Goal: Task Accomplishment & Management: Manage account settings

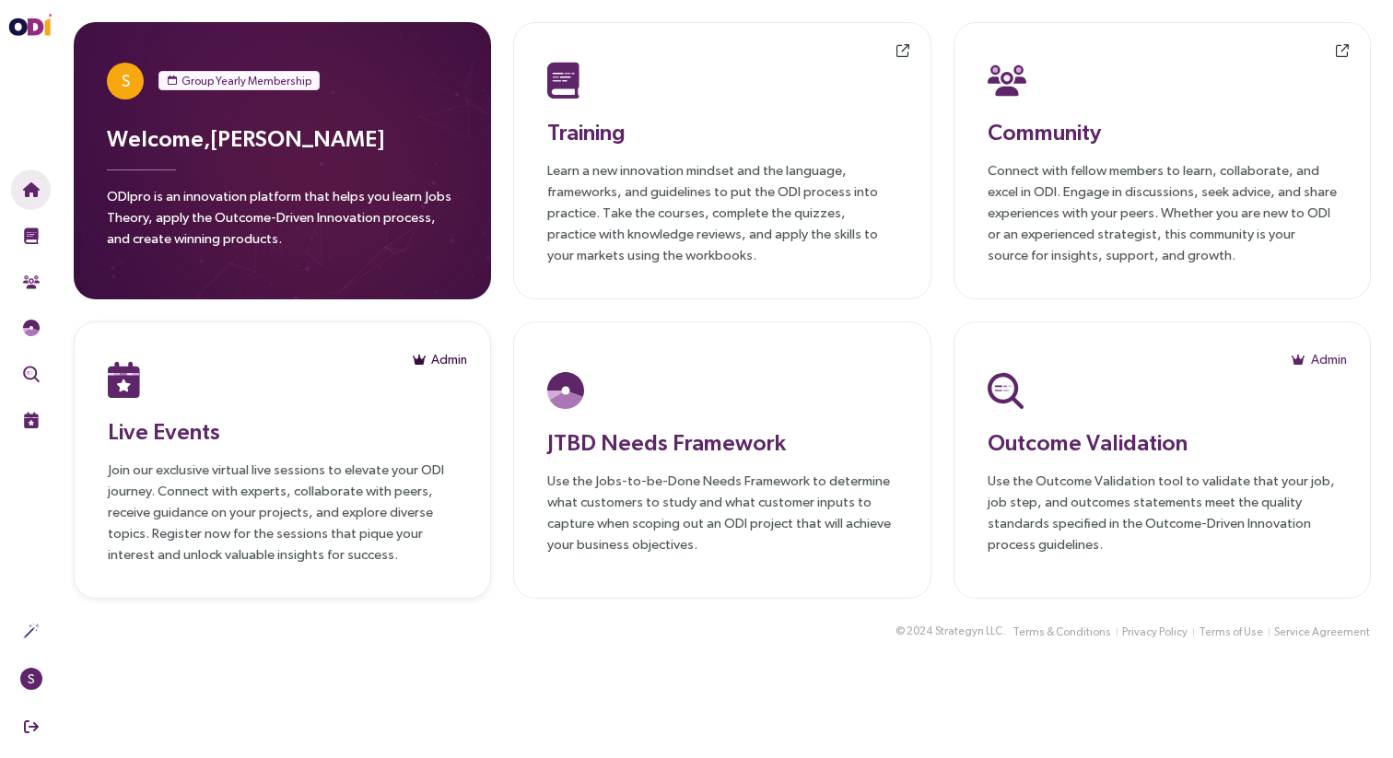
click at [452, 356] on span "Admin" at bounding box center [449, 359] width 36 height 20
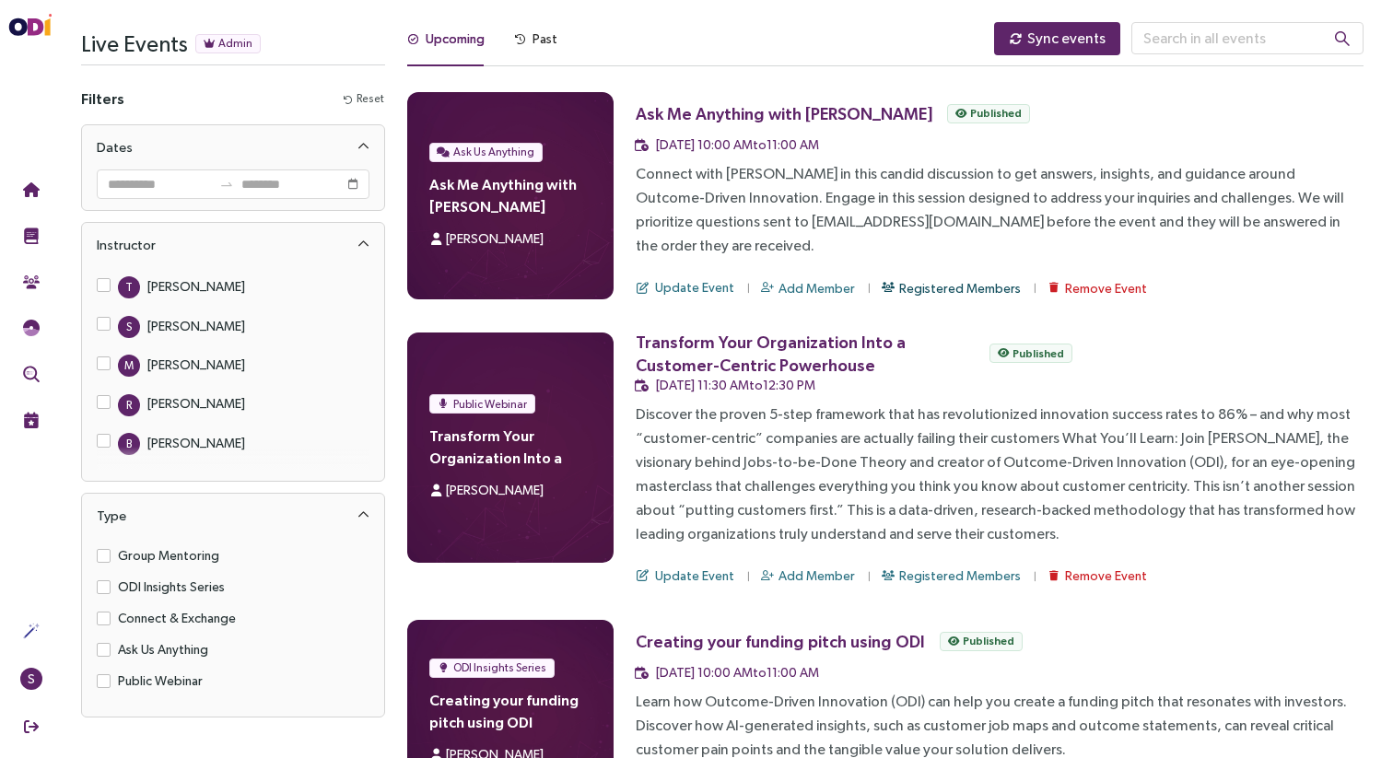
click at [927, 278] on span "Registered Members" at bounding box center [960, 288] width 122 height 20
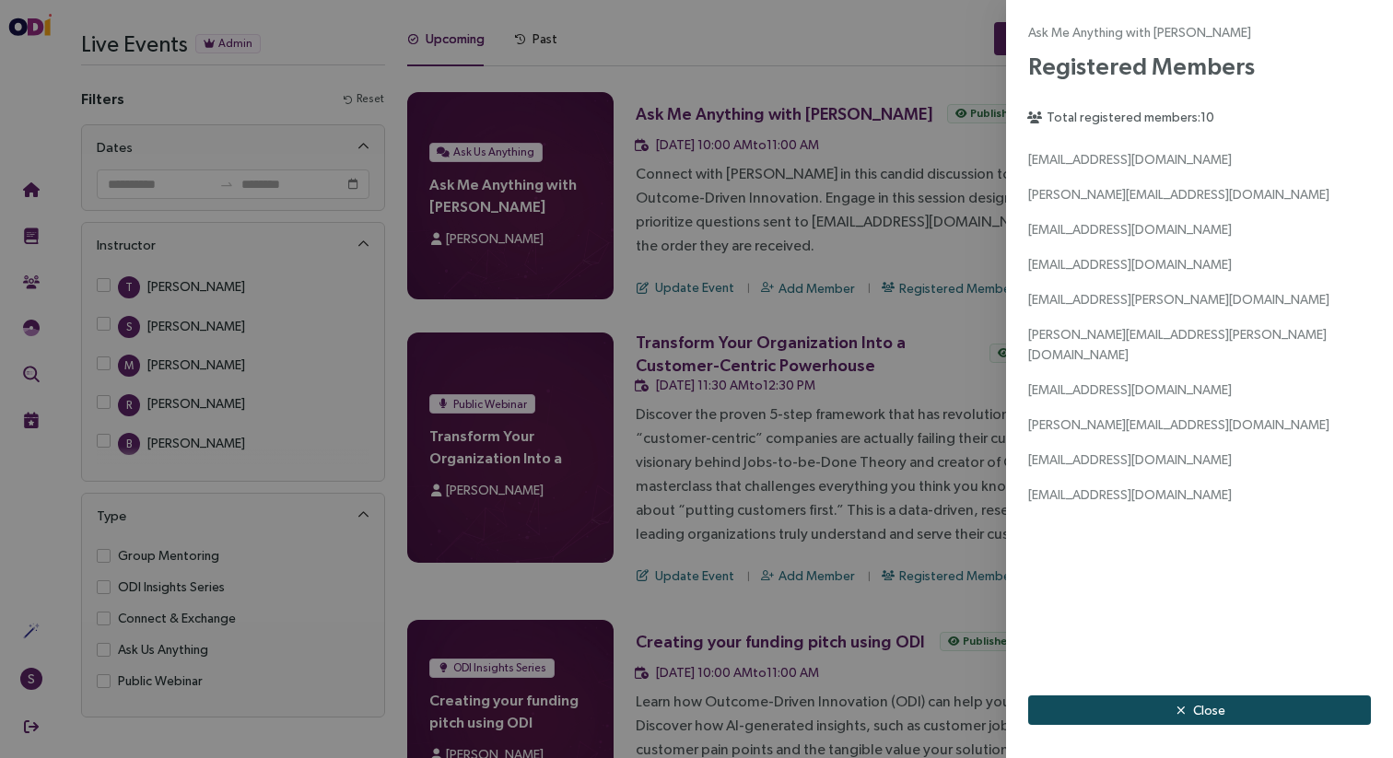
click at [1160, 699] on button "Close" at bounding box center [1199, 709] width 343 height 29
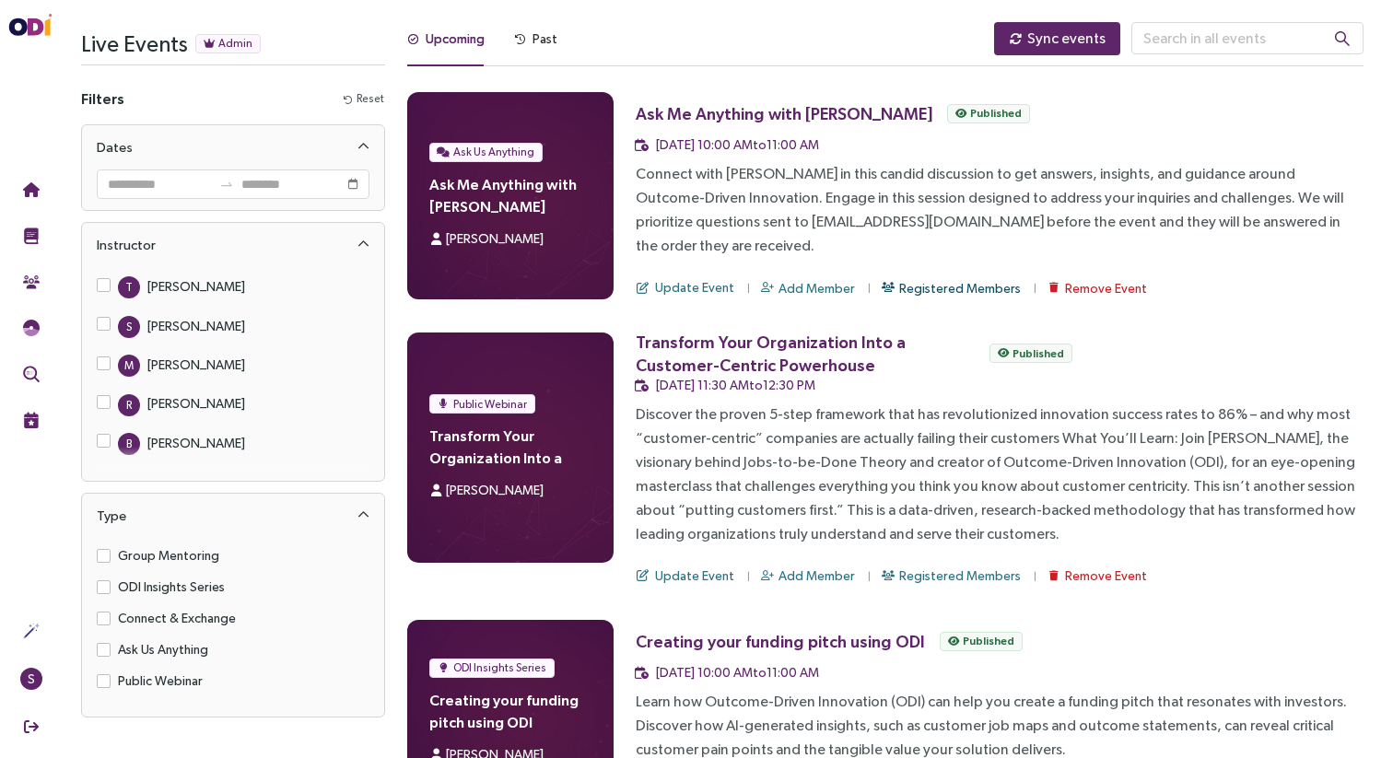
click at [911, 278] on span "Registered Members" at bounding box center [960, 288] width 122 height 20
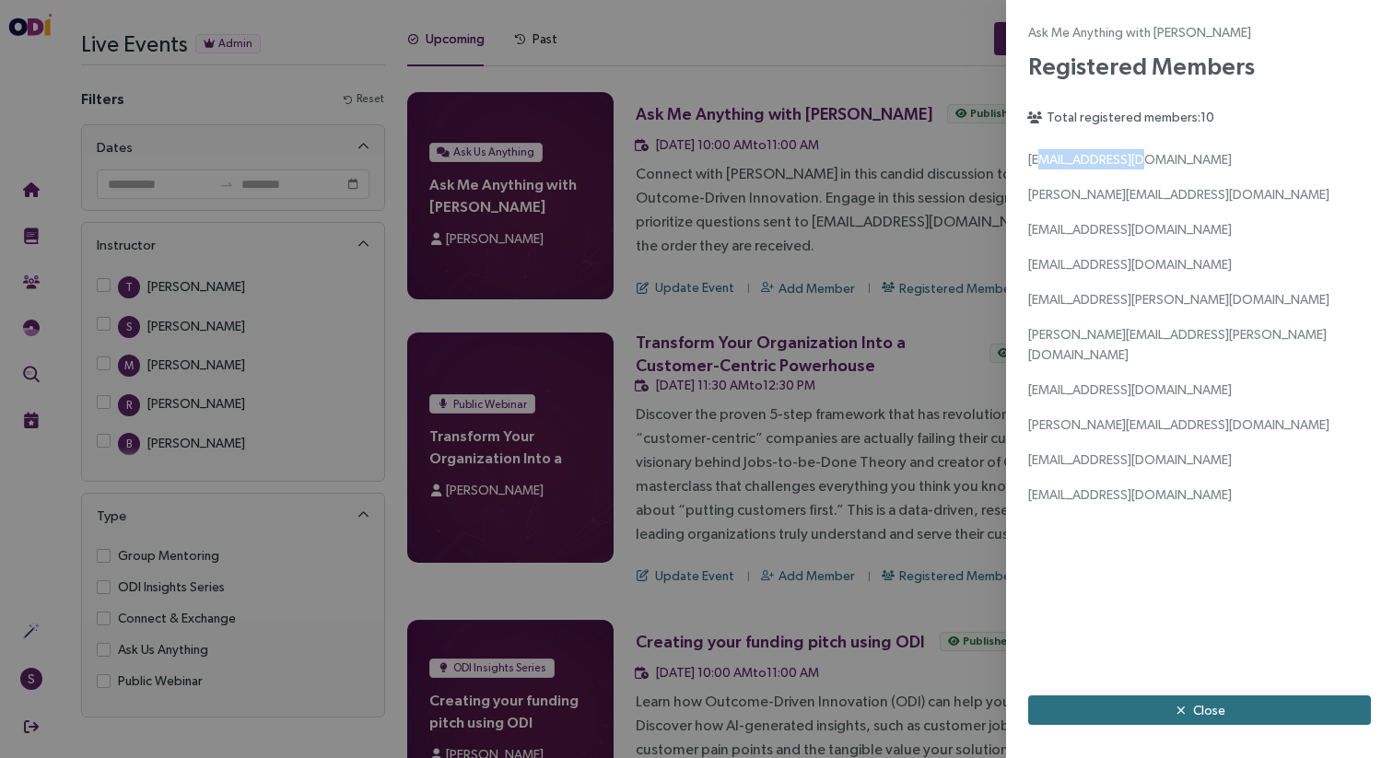
drag, startPoint x: 1038, startPoint y: 164, endPoint x: 1160, endPoint y: 160, distance: 121.6
click at [1160, 160] on div "[EMAIL_ADDRESS][DOMAIN_NAME]" at bounding box center [1199, 159] width 343 height 20
click at [1048, 165] on span "[EMAIL_ADDRESS][DOMAIN_NAME]" at bounding box center [1130, 159] width 204 height 15
click at [1039, 195] on span "[PERSON_NAME][EMAIL_ADDRESS][DOMAIN_NAME]" at bounding box center [1178, 194] width 301 height 15
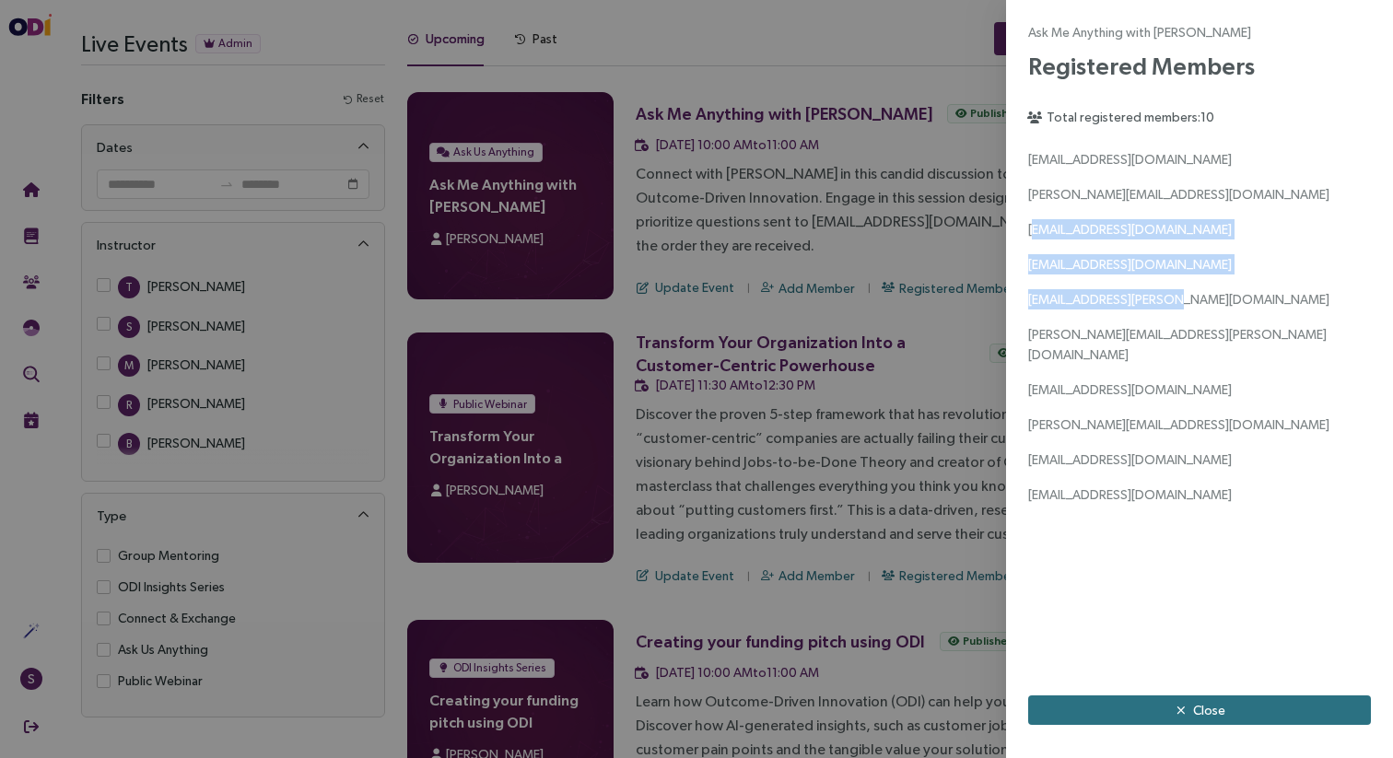
drag, startPoint x: 1033, startPoint y: 228, endPoint x: 1190, endPoint y: 298, distance: 172.4
click at [1190, 298] on div "[EMAIL_ADDRESS][DOMAIN_NAME] [PERSON_NAME][EMAIL_ADDRESS][DOMAIN_NAME] [DOMAIN_…" at bounding box center [1199, 327] width 343 height 356
click at [1190, 298] on div "[EMAIL_ADDRESS][PERSON_NAME][DOMAIN_NAME]" at bounding box center [1199, 299] width 343 height 20
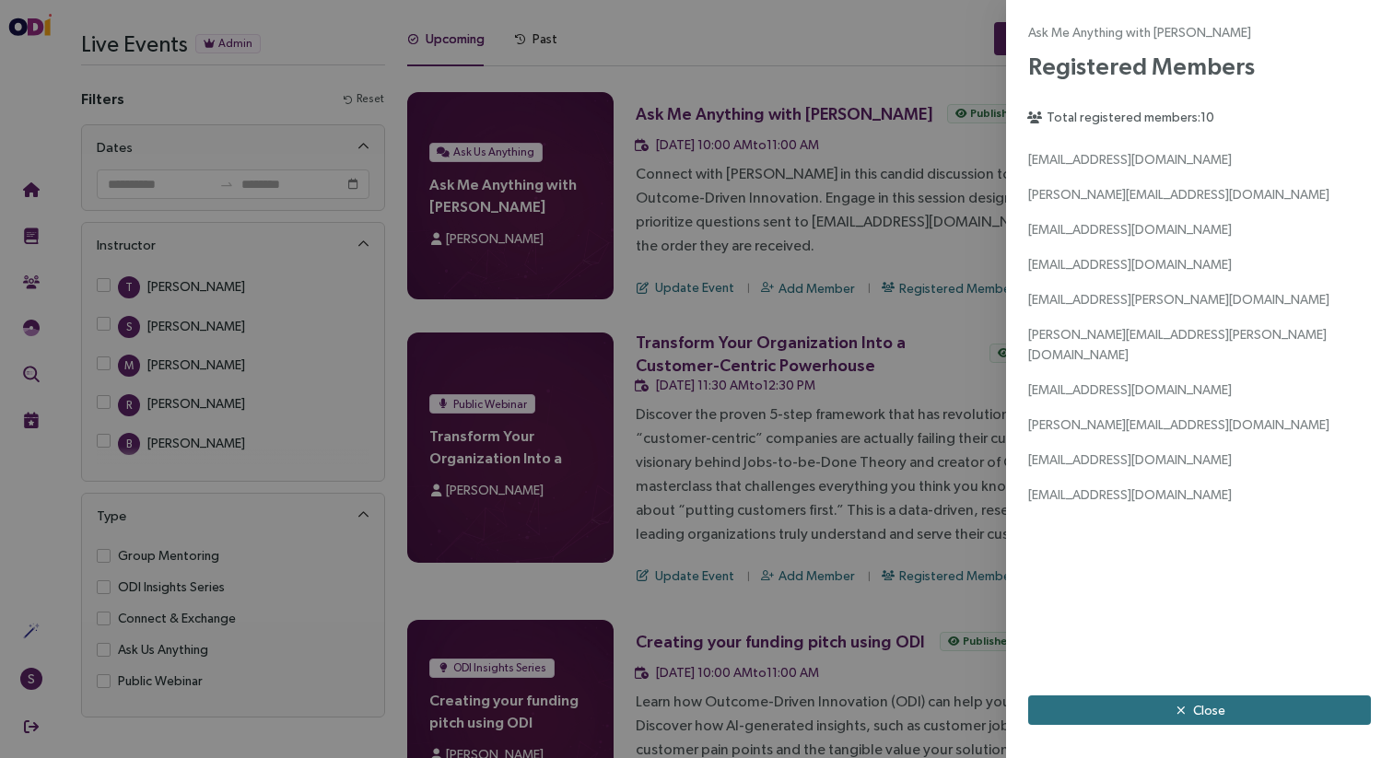
click at [1191, 342] on div "[PERSON_NAME][EMAIL_ADDRESS][PERSON_NAME][DOMAIN_NAME]" at bounding box center [1199, 344] width 343 height 41
click at [1185, 334] on span "[PERSON_NAME][EMAIL_ADDRESS][PERSON_NAME][DOMAIN_NAME]" at bounding box center [1177, 344] width 298 height 35
click at [1117, 263] on span "[EMAIL_ADDRESS][DOMAIN_NAME]" at bounding box center [1130, 264] width 204 height 15
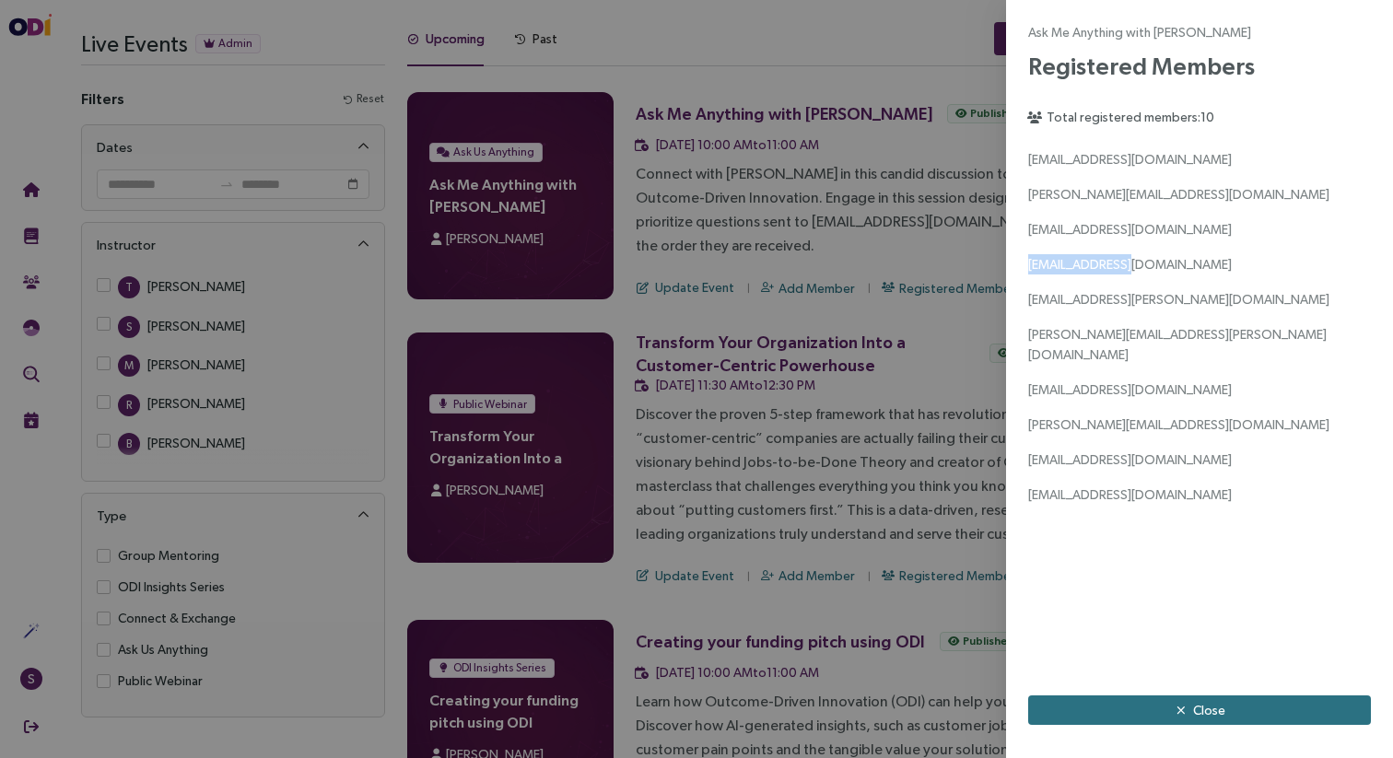
click at [1117, 263] on span "[EMAIL_ADDRESS][DOMAIN_NAME]" at bounding box center [1130, 264] width 204 height 15
click at [1115, 417] on span "[PERSON_NAME][EMAIL_ADDRESS][DOMAIN_NAME]" at bounding box center [1178, 424] width 301 height 15
click at [1037, 417] on span "[PERSON_NAME][EMAIL_ADDRESS][DOMAIN_NAME]" at bounding box center [1178, 424] width 301 height 15
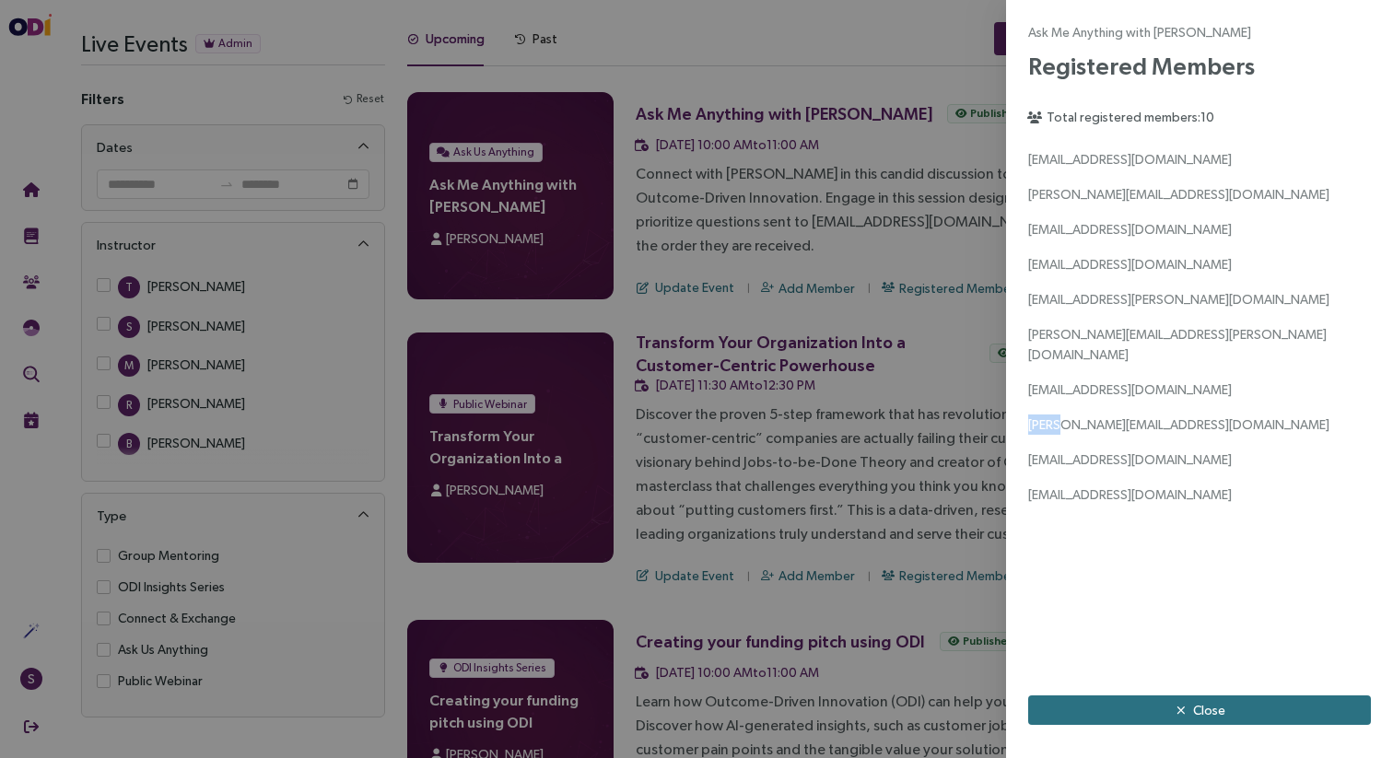
click at [1037, 417] on span "[PERSON_NAME][EMAIL_ADDRESS][DOMAIN_NAME]" at bounding box center [1178, 424] width 301 height 15
click at [1052, 452] on span "[EMAIL_ADDRESS][DOMAIN_NAME]" at bounding box center [1130, 459] width 204 height 15
click at [1068, 487] on span "[EMAIL_ADDRESS][DOMAIN_NAME]" at bounding box center [1130, 494] width 204 height 15
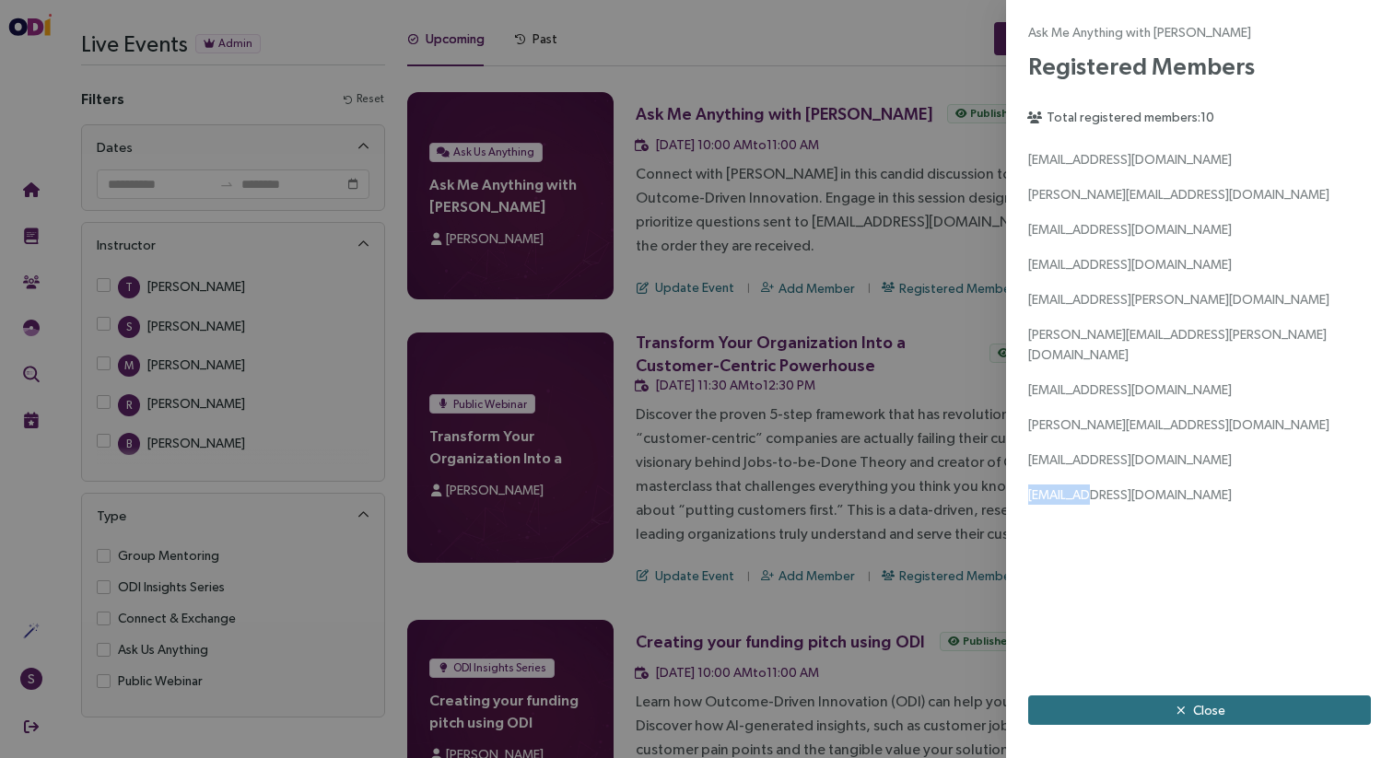
click at [1068, 487] on span "[EMAIL_ADDRESS][DOMAIN_NAME]" at bounding box center [1130, 494] width 204 height 15
click at [1244, 581] on div "[EMAIL_ADDRESS][DOMAIN_NAME] [PERSON_NAME][EMAIL_ADDRESS][DOMAIN_NAME] [DOMAIN_…" at bounding box center [1199, 411] width 343 height 524
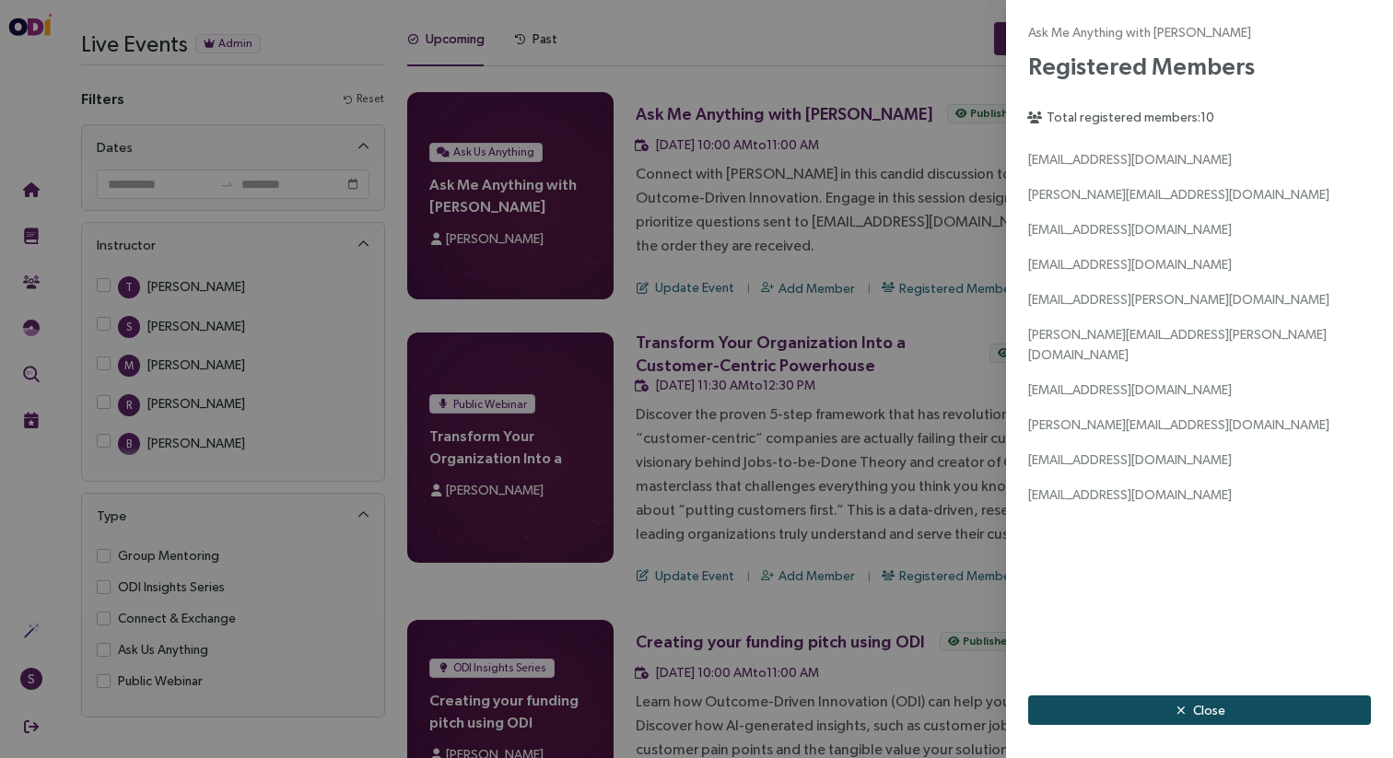
click at [1162, 705] on button "Close" at bounding box center [1199, 709] width 343 height 29
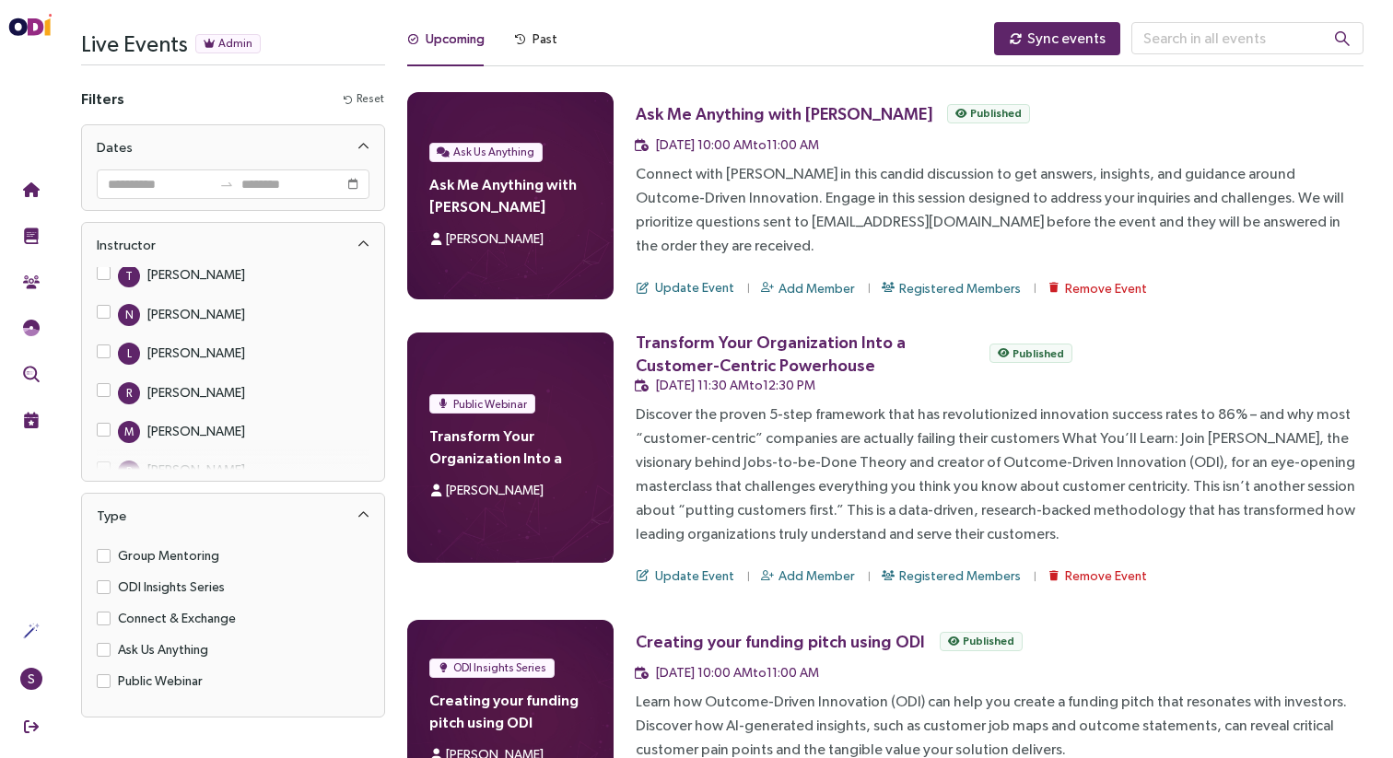
scroll to position [272, 0]
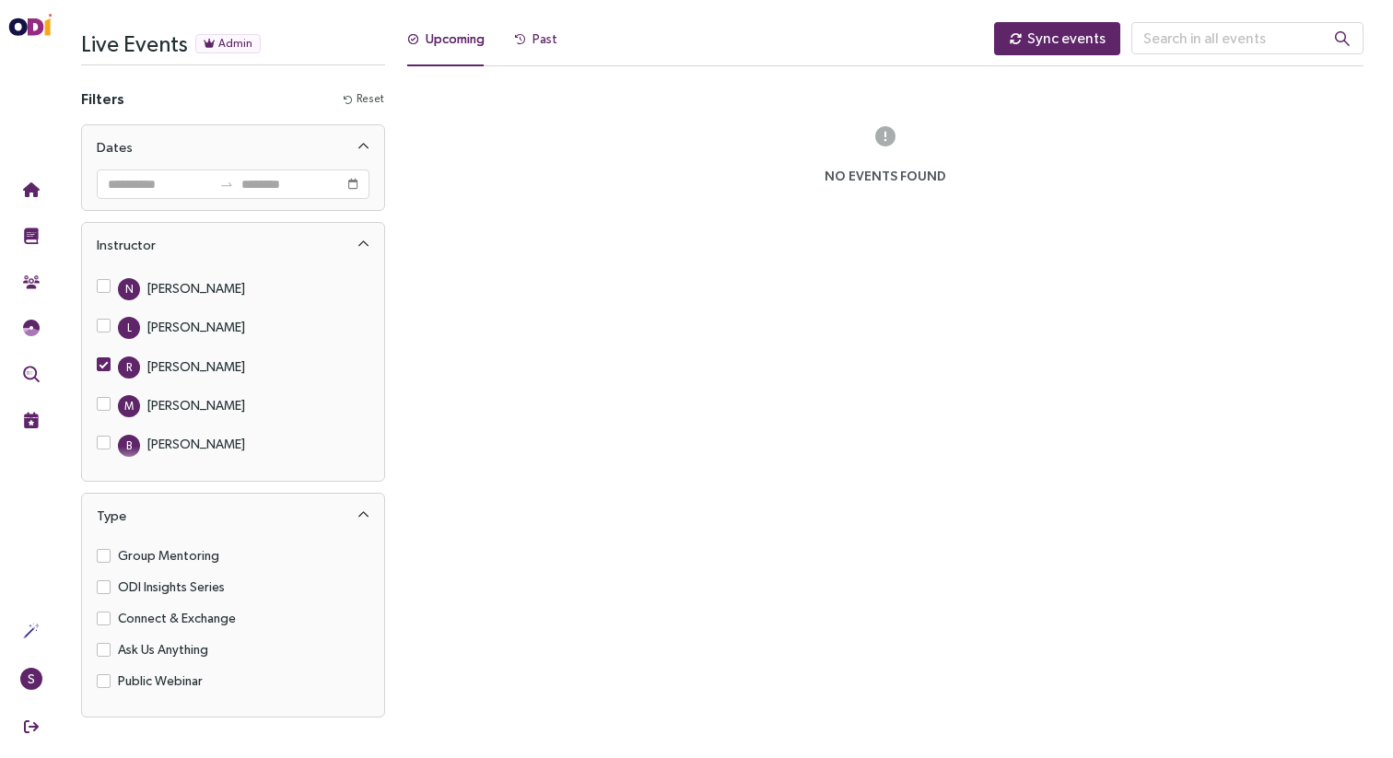
click at [516, 38] on icon at bounding box center [520, 40] width 10 height 10
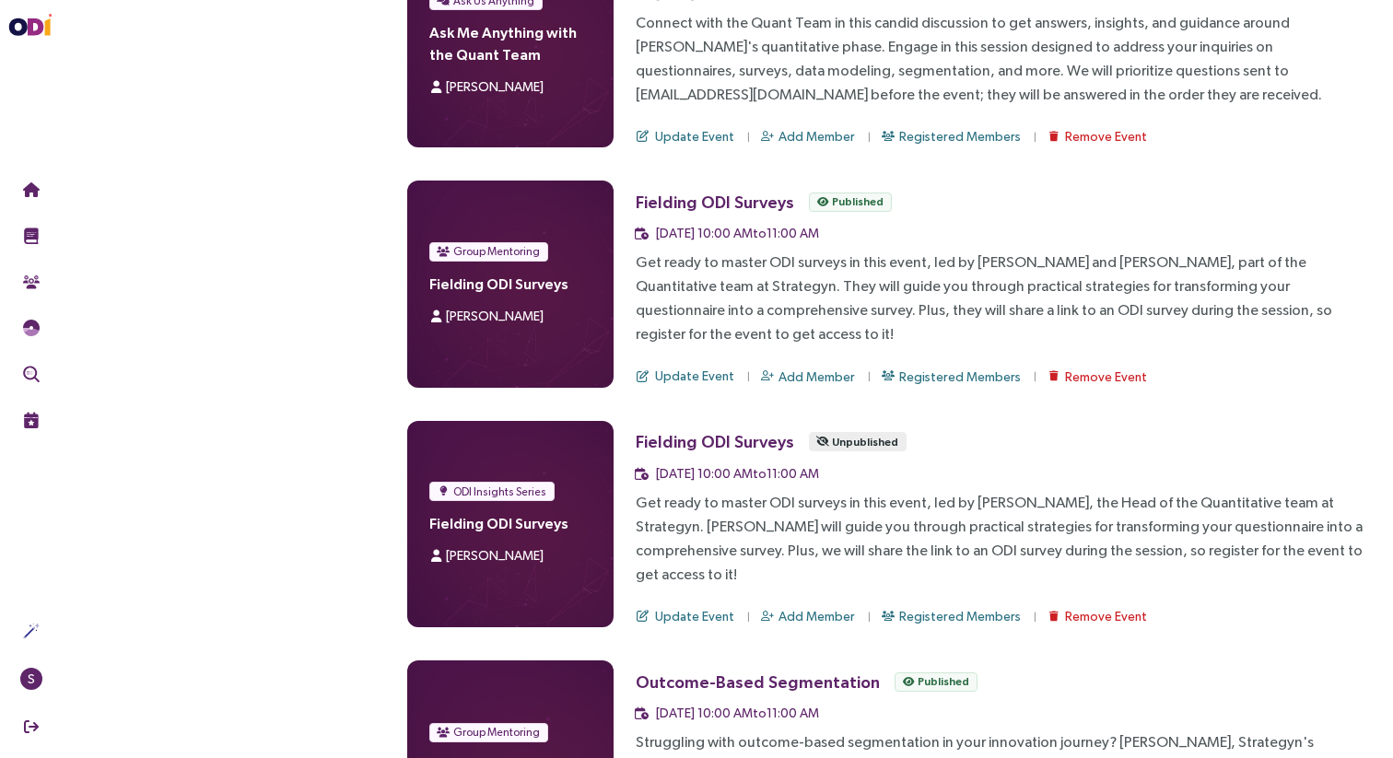
scroll to position [783, 0]
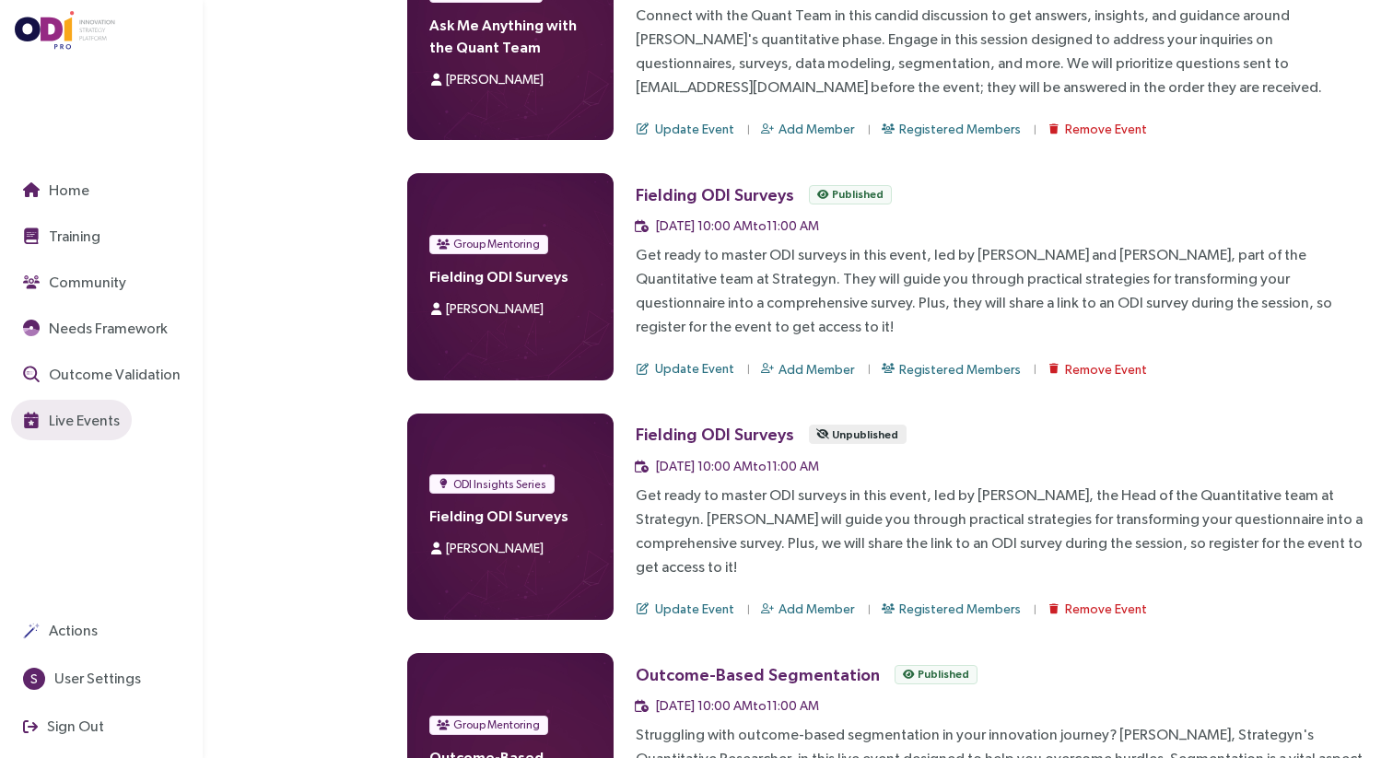
click at [32, 423] on img "button" at bounding box center [31, 420] width 17 height 17
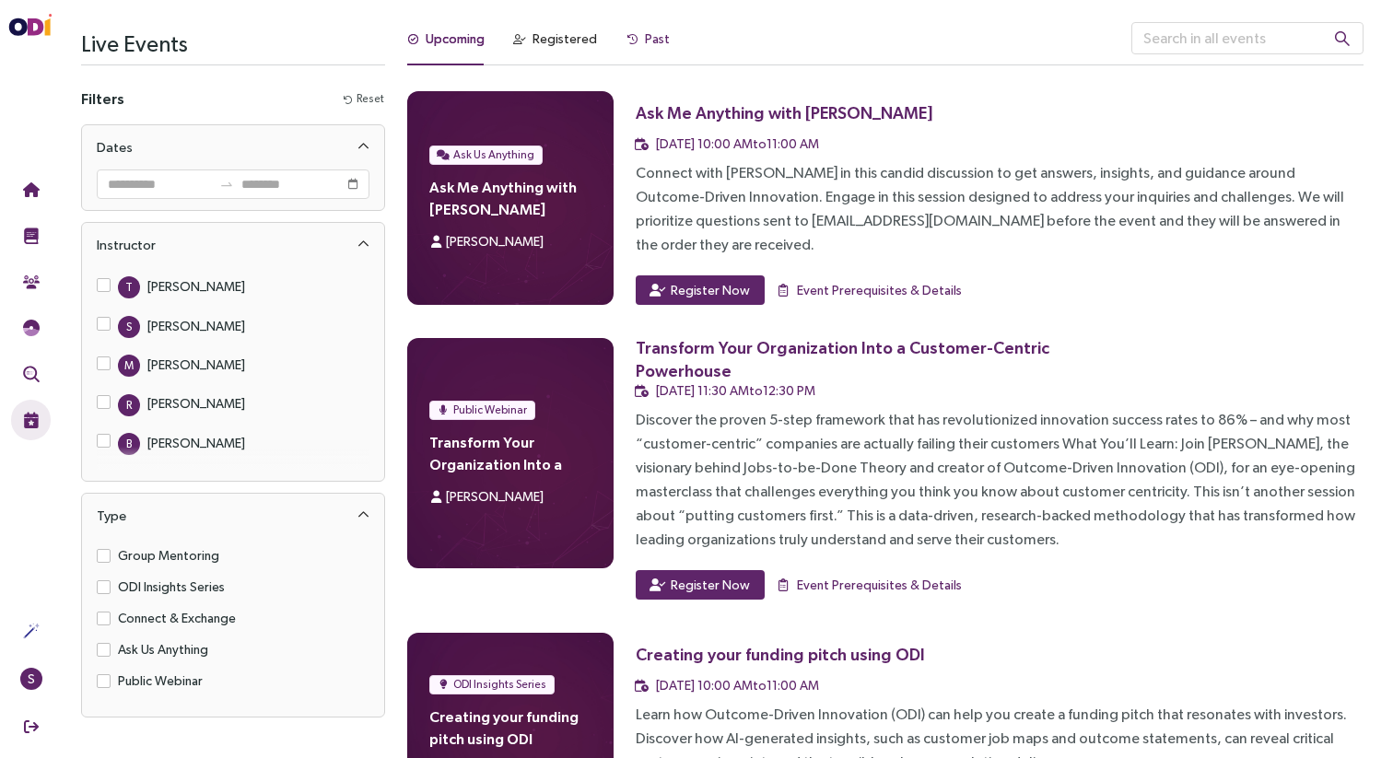
click at [633, 35] on div "Past" at bounding box center [647, 39] width 43 height 20
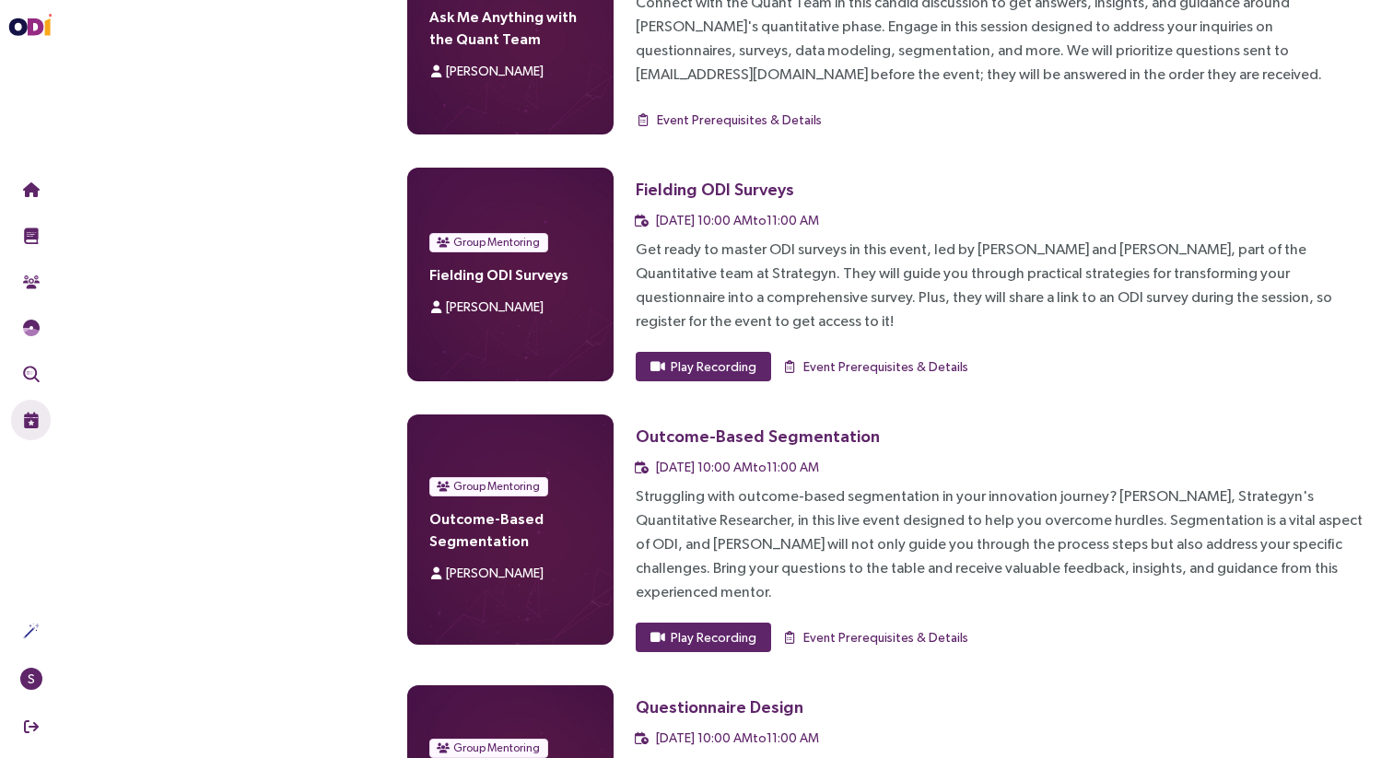
scroll to position [823, 0]
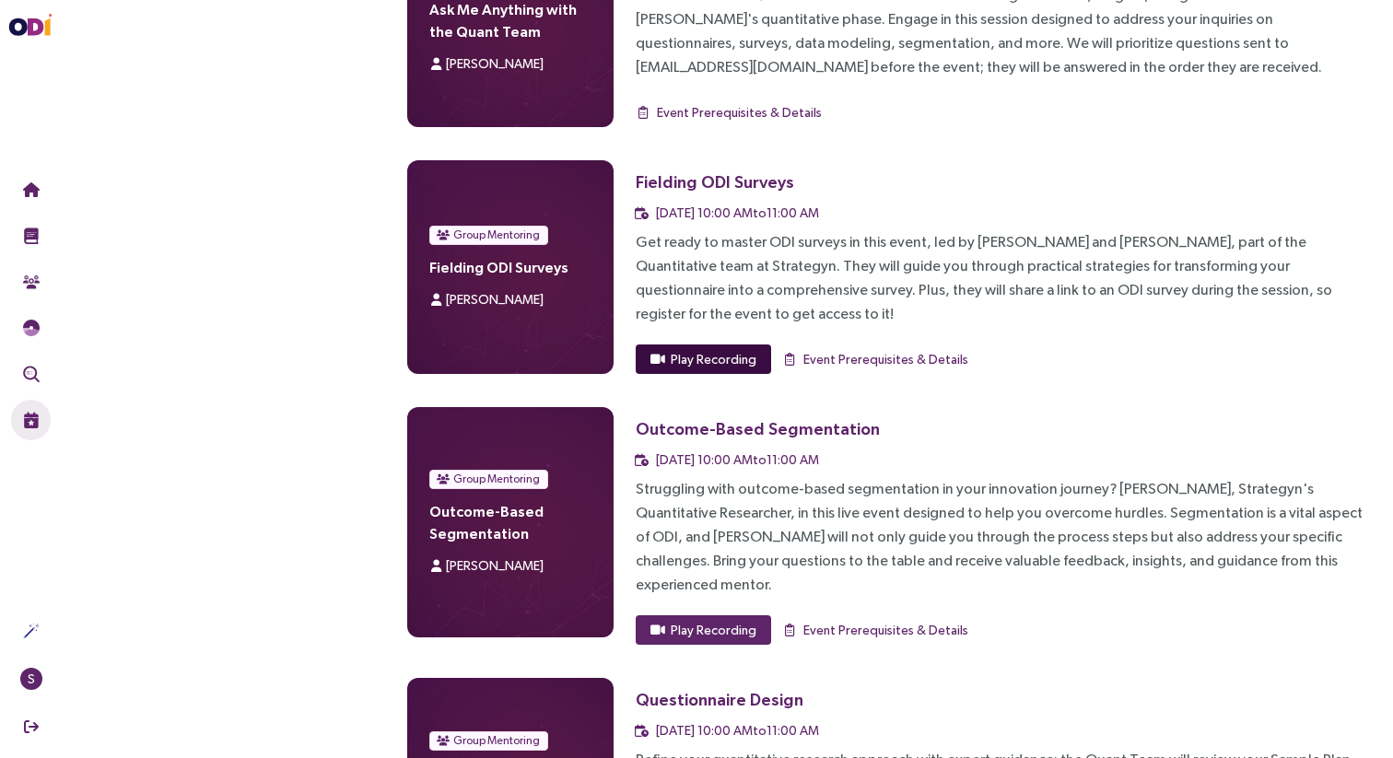
click at [727, 365] on span "Play Recording" at bounding box center [714, 359] width 86 height 20
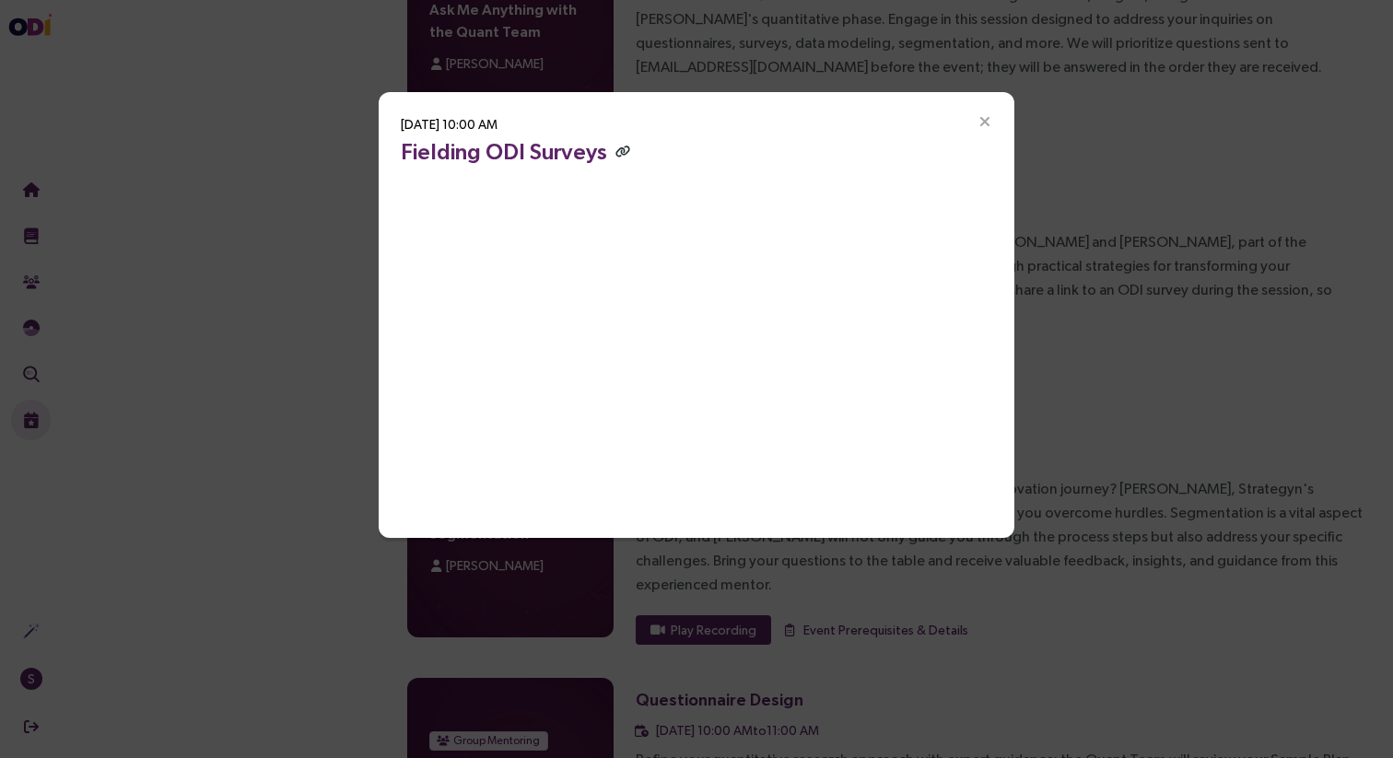
click at [619, 151] on icon "button" at bounding box center [622, 152] width 15 height 12
click at [620, 150] on icon "button" at bounding box center [622, 152] width 15 height 12
click at [989, 120] on icon "Close" at bounding box center [984, 122] width 17 height 17
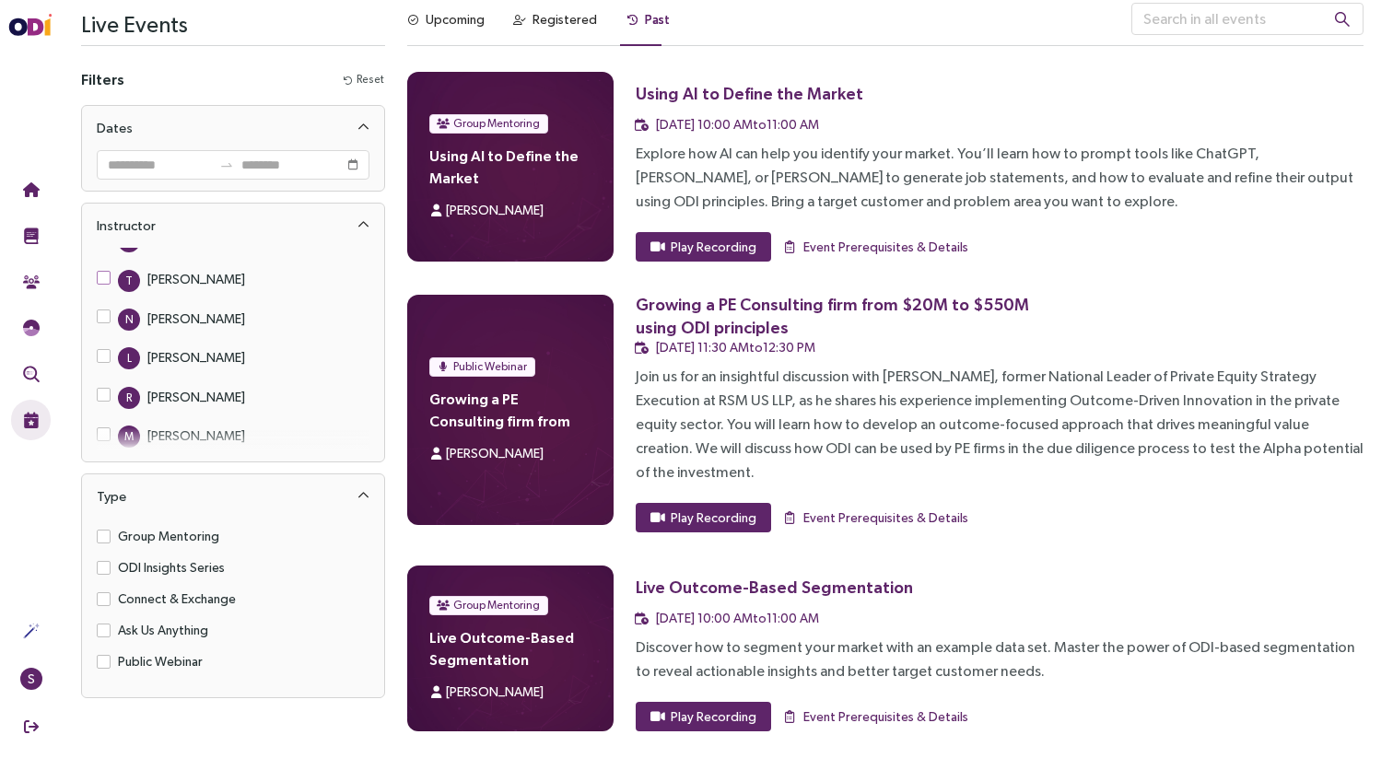
scroll to position [0, 0]
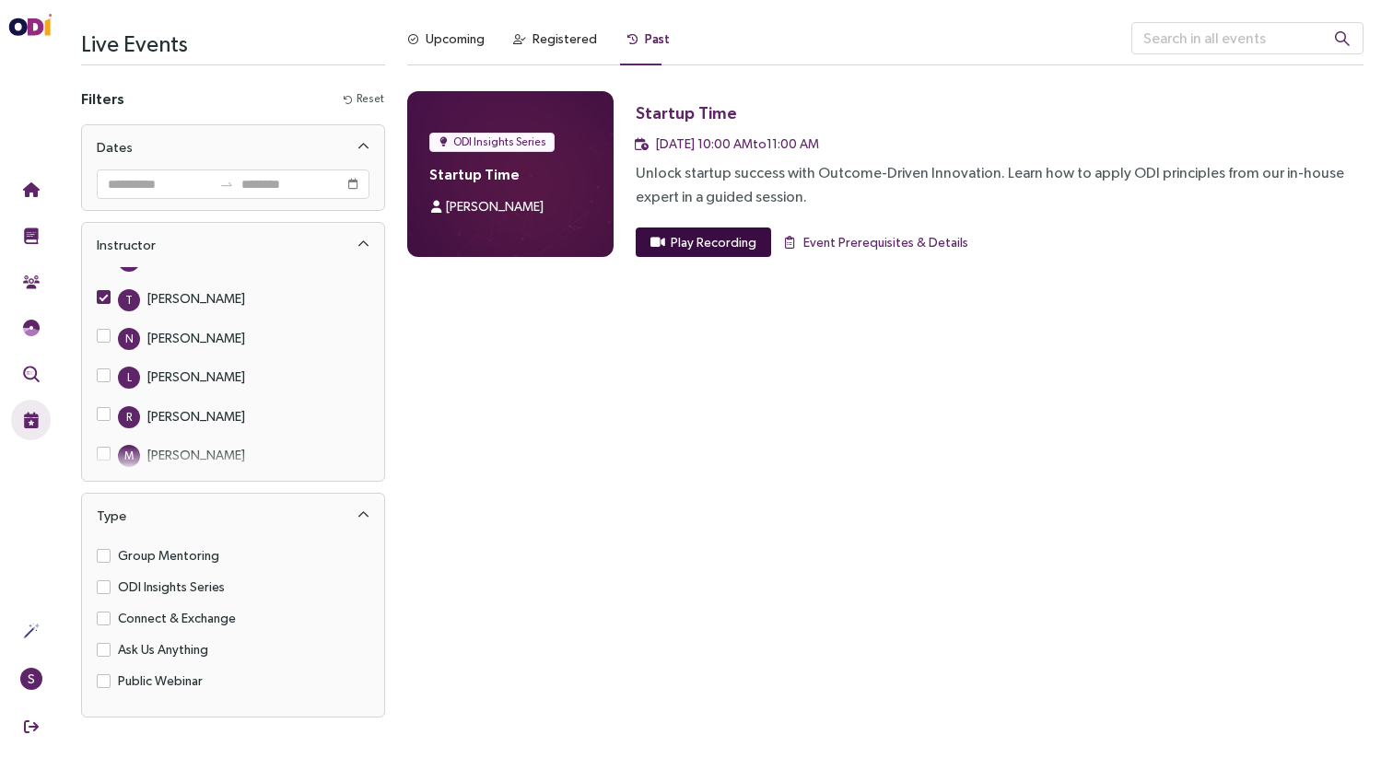
click at [706, 255] on button "Play Recording" at bounding box center [703, 242] width 135 height 29
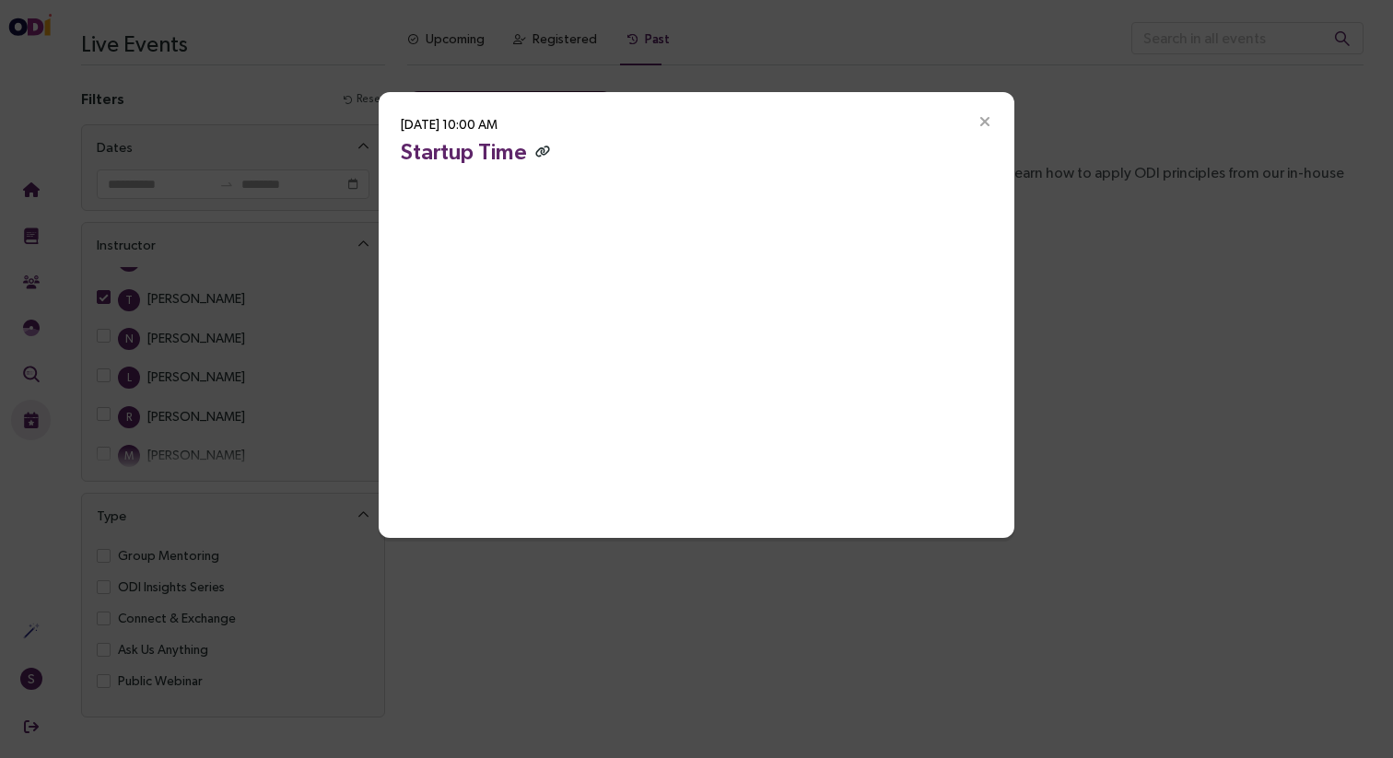
click at [538, 147] on icon "button" at bounding box center [542, 152] width 15 height 12
click at [982, 122] on icon "Close" at bounding box center [984, 122] width 17 height 17
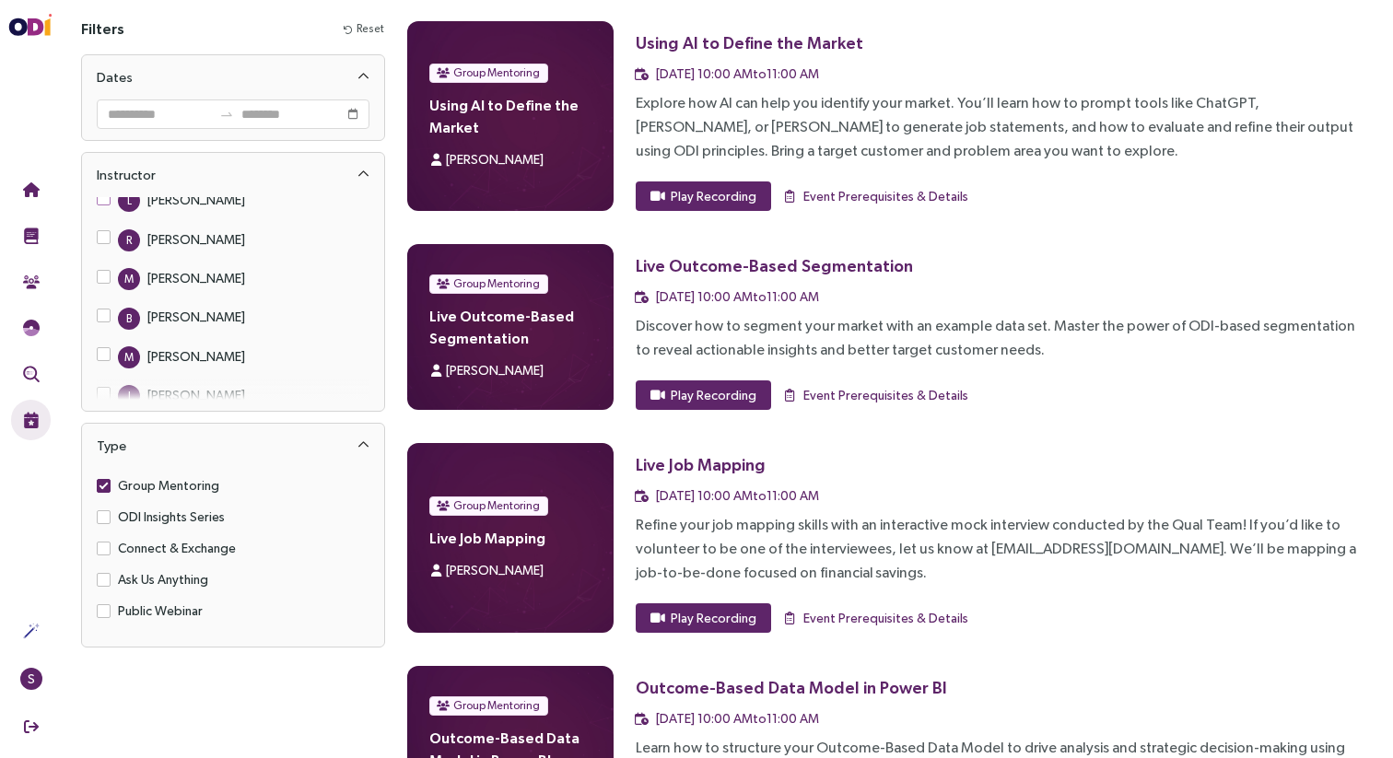
scroll to position [49, 0]
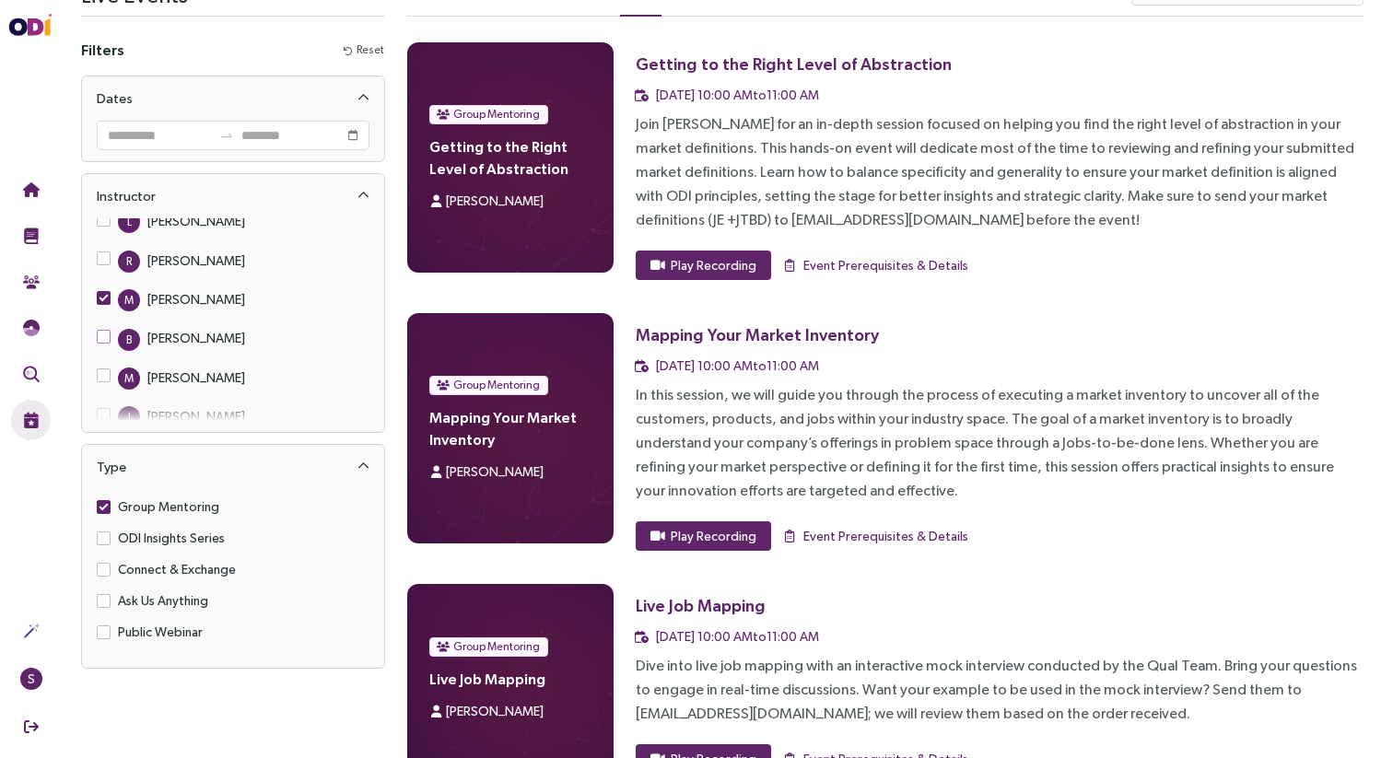
click at [107, 326] on label "B Brian Harris" at bounding box center [175, 338] width 156 height 24
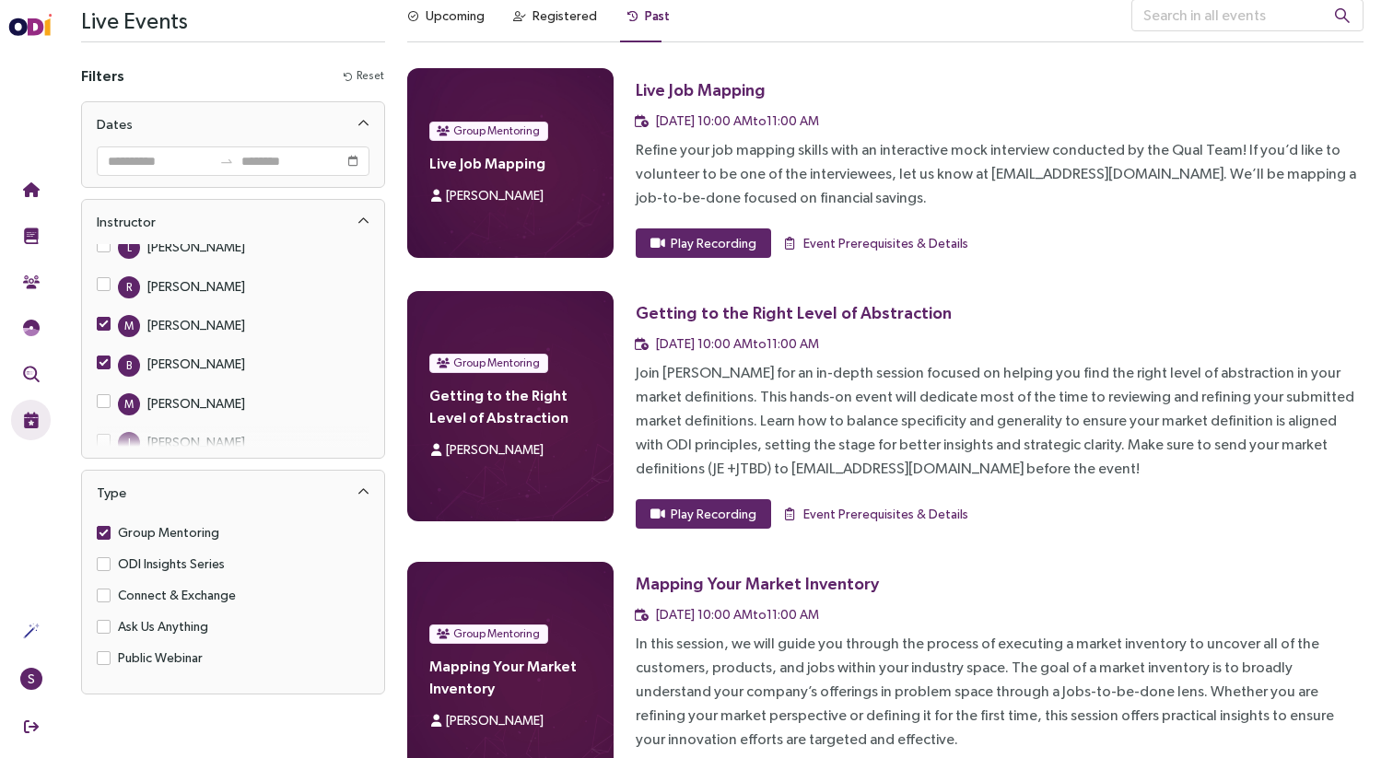
scroll to position [0, 0]
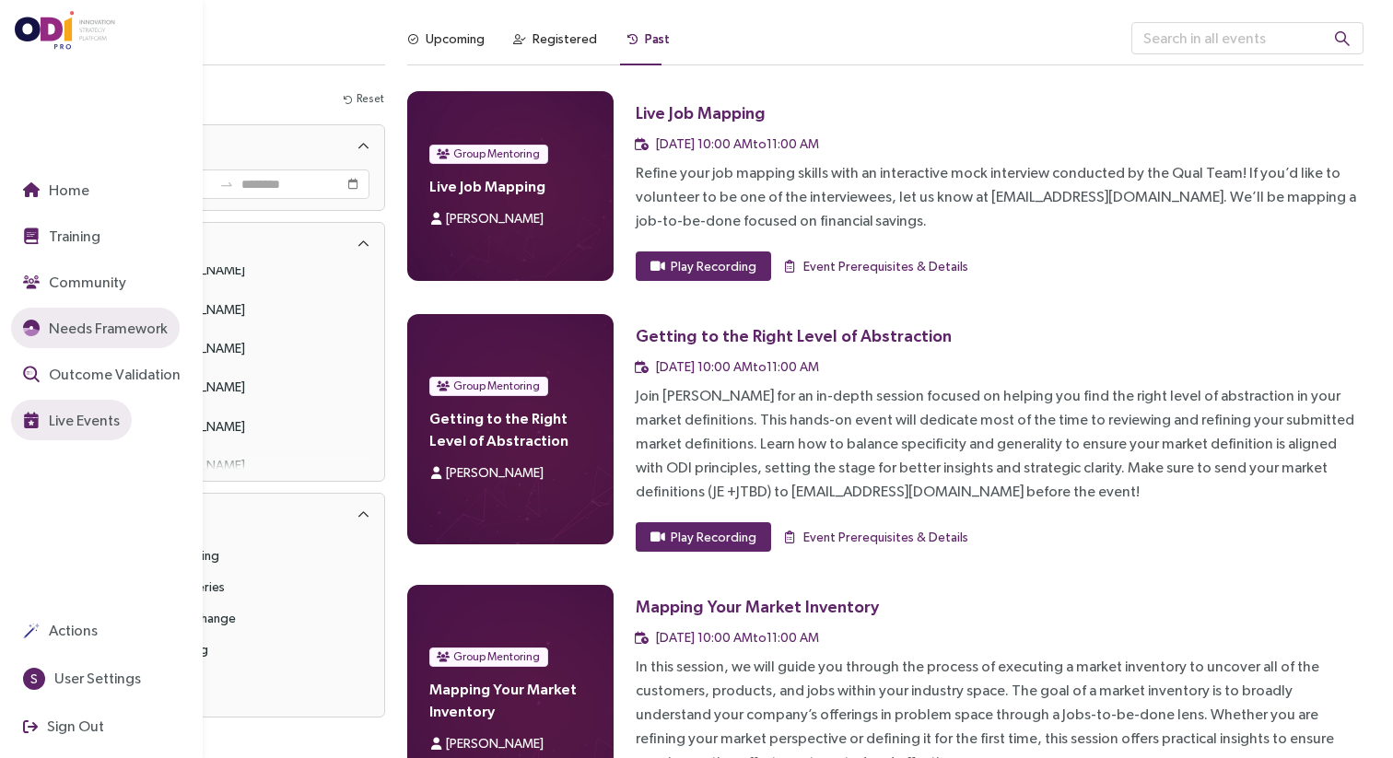
click at [19, 331] on button "Needs Framework" at bounding box center [95, 328] width 169 height 41
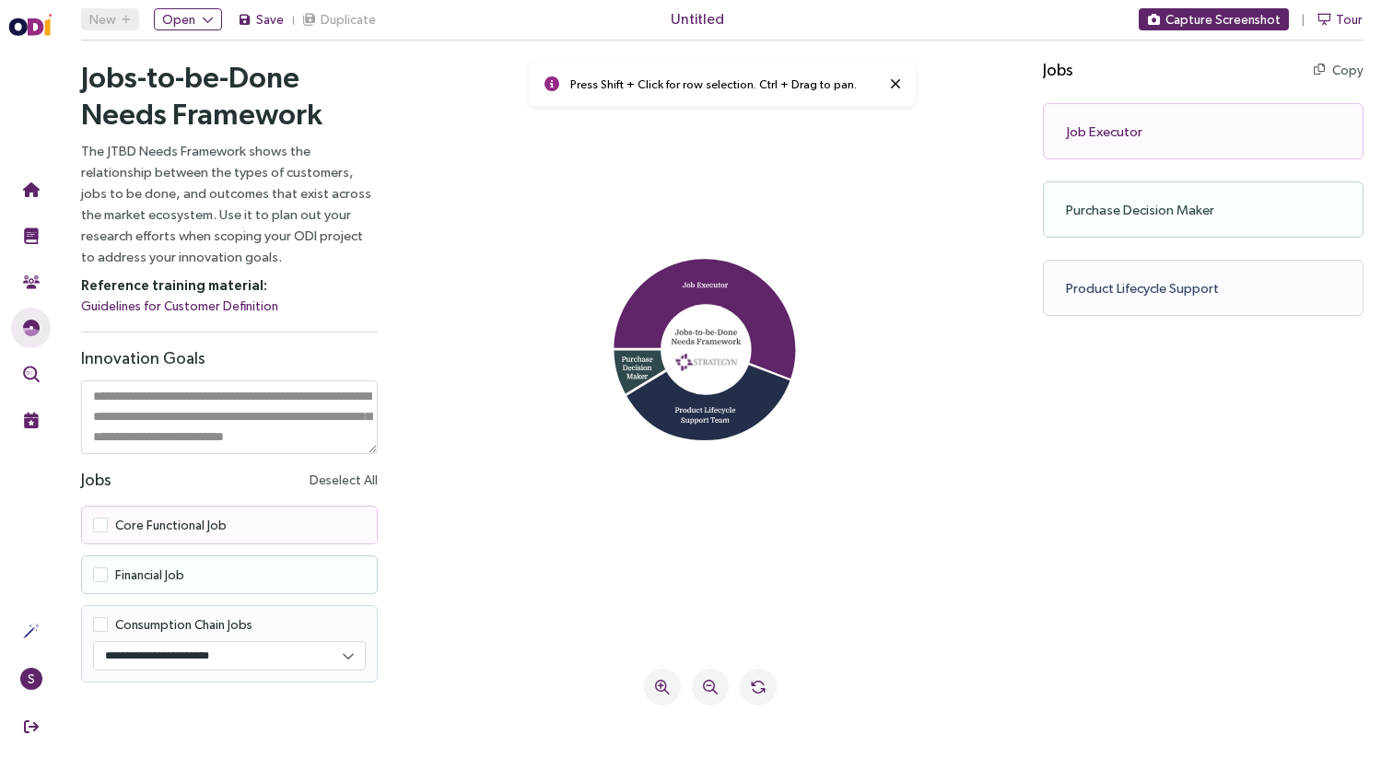
click at [103, 625] on span at bounding box center [100, 624] width 15 height 15
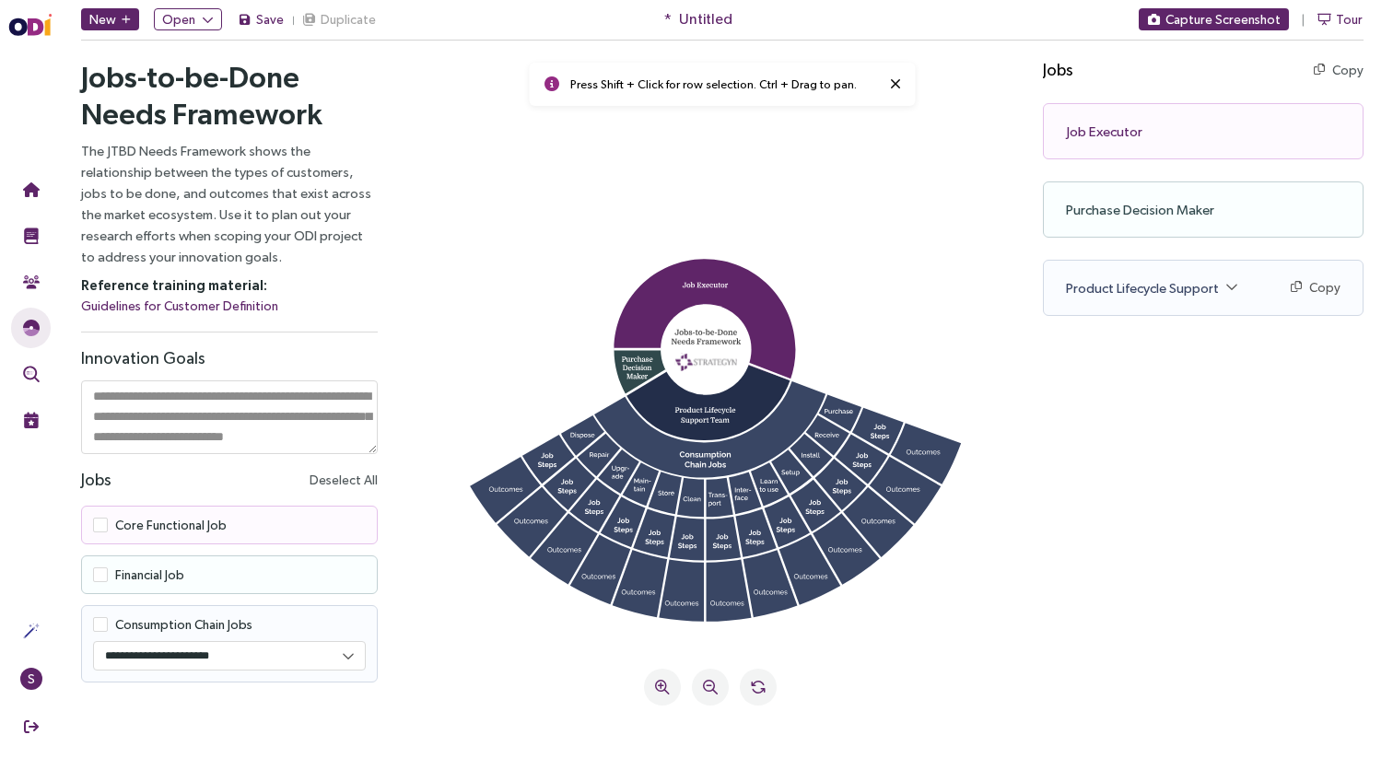
click at [197, 658] on select "**********" at bounding box center [229, 656] width 271 height 28
select select "********"
click at [94, 642] on select "**********" at bounding box center [229, 656] width 271 height 28
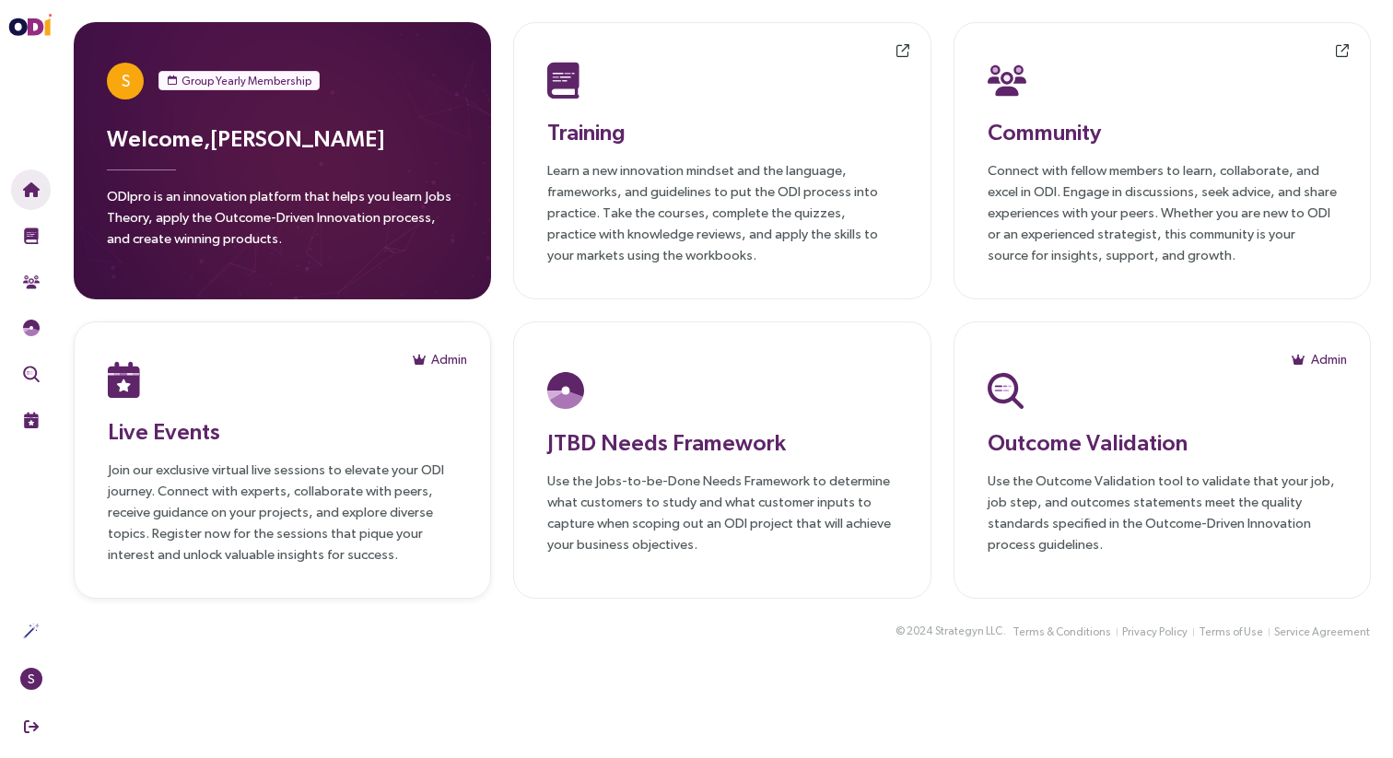
click at [405, 461] on p "Join our exclusive virtual live sessions to elevate your ODI journey. Connect w…" at bounding box center [282, 512] width 349 height 106
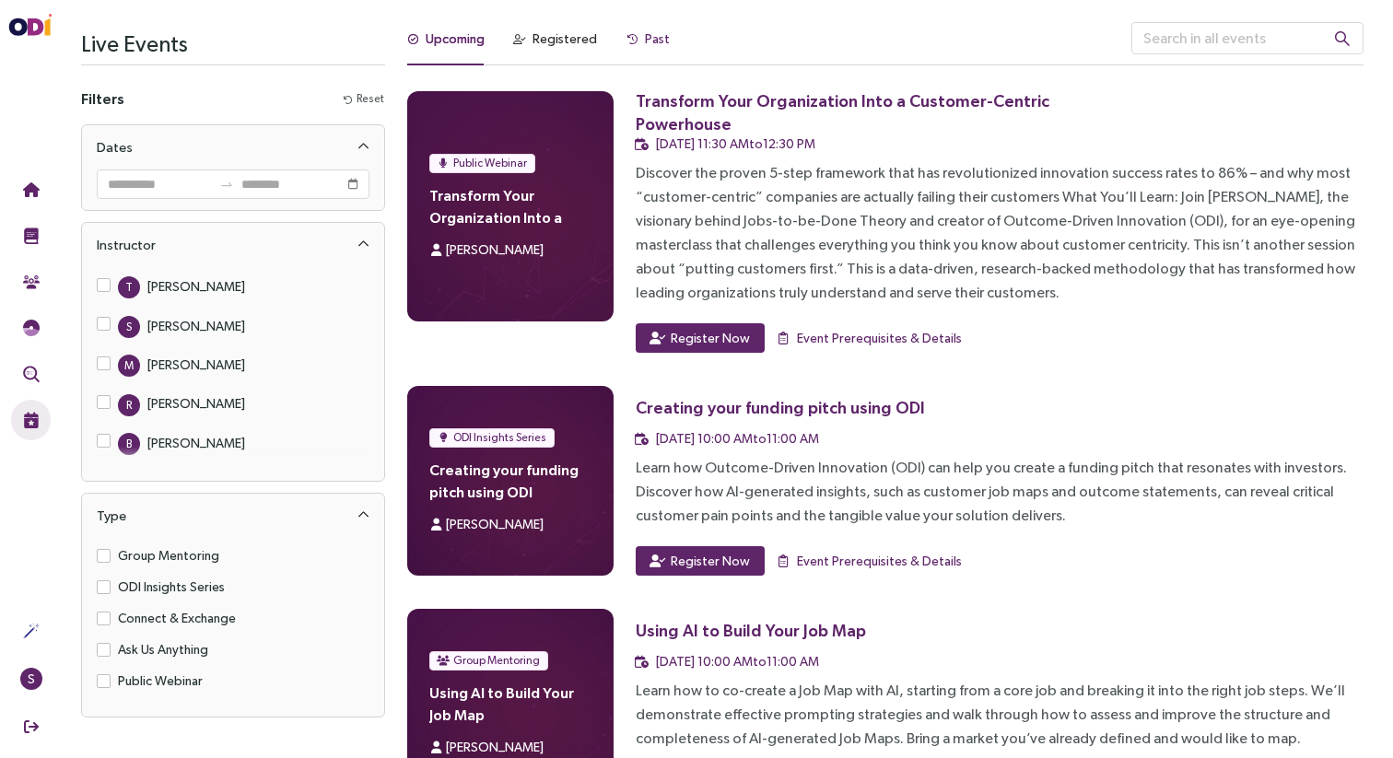
click at [646, 38] on div "Past" at bounding box center [657, 39] width 25 height 20
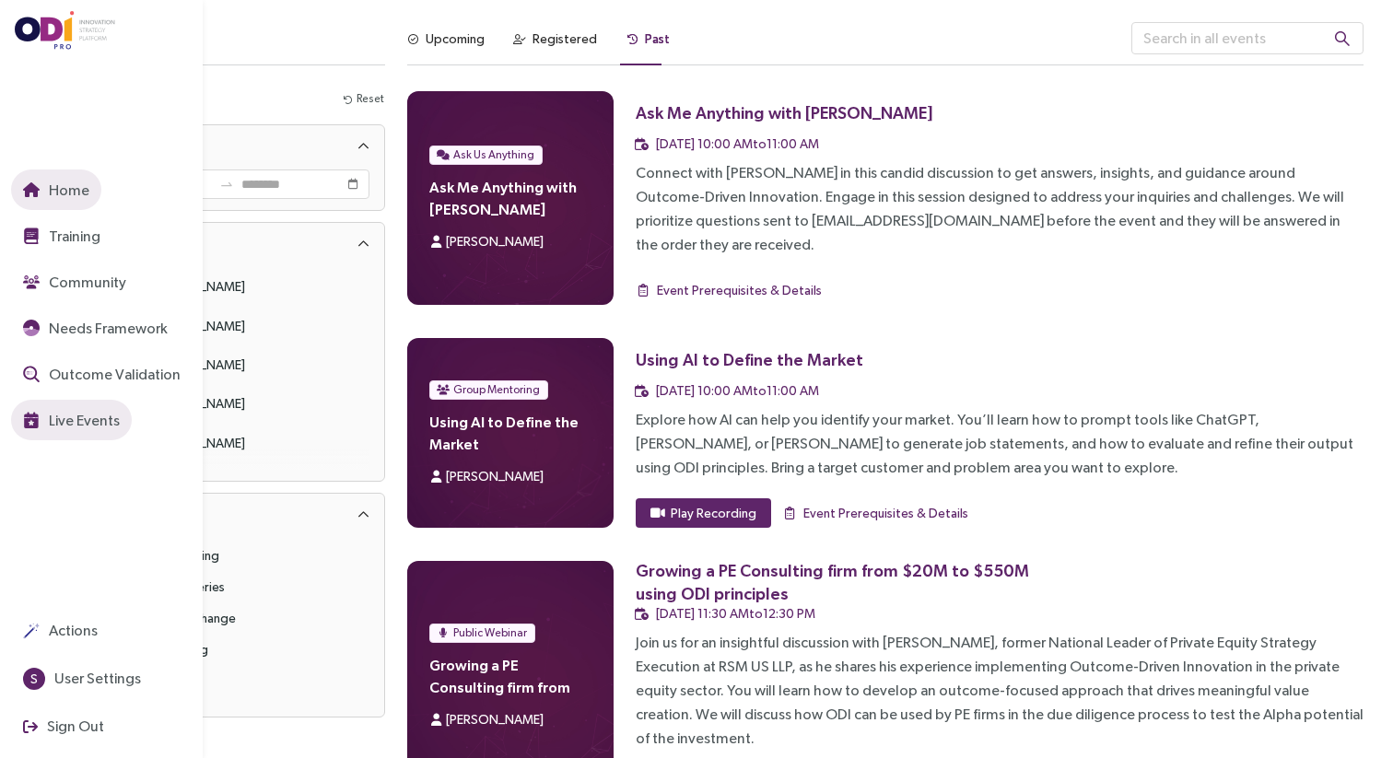
click at [21, 193] on button "Home" at bounding box center [56, 189] width 90 height 41
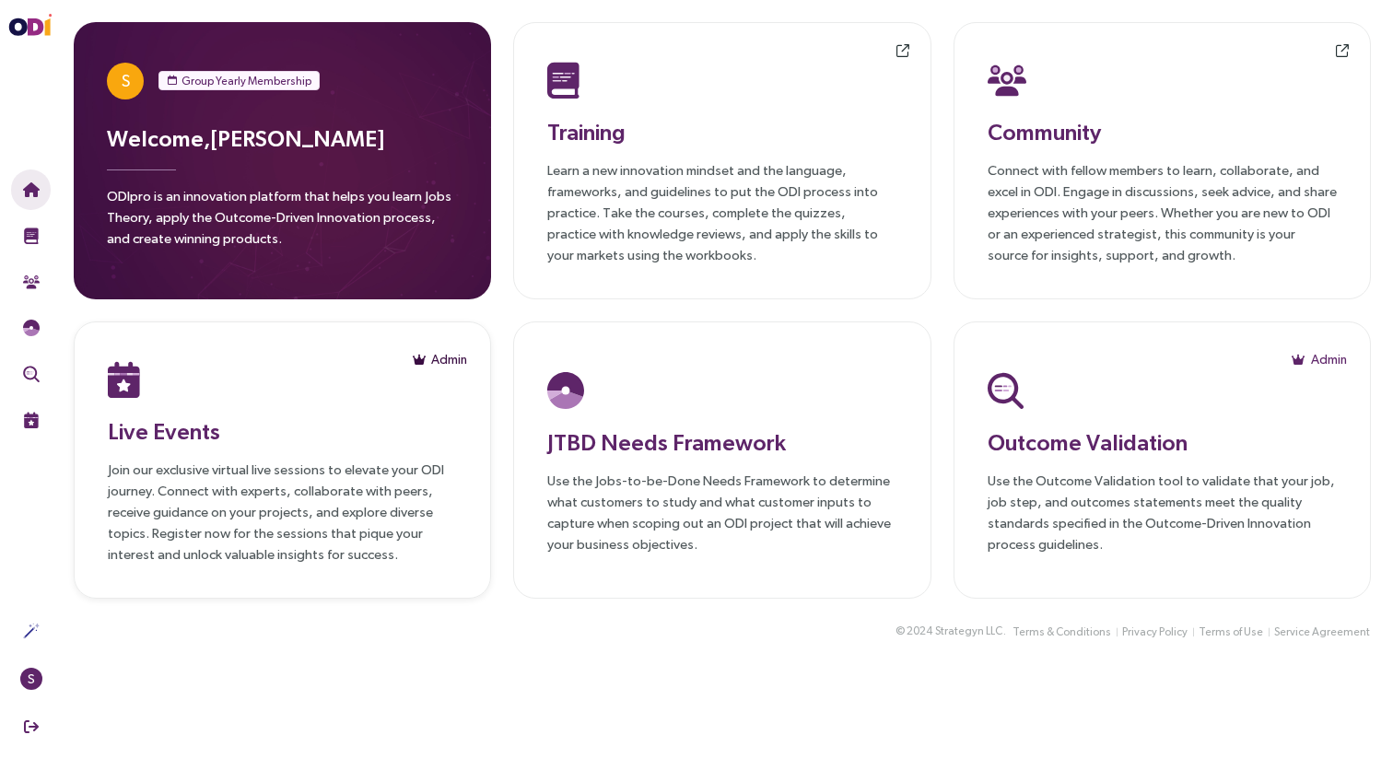
click at [444, 352] on span "Admin" at bounding box center [449, 359] width 36 height 20
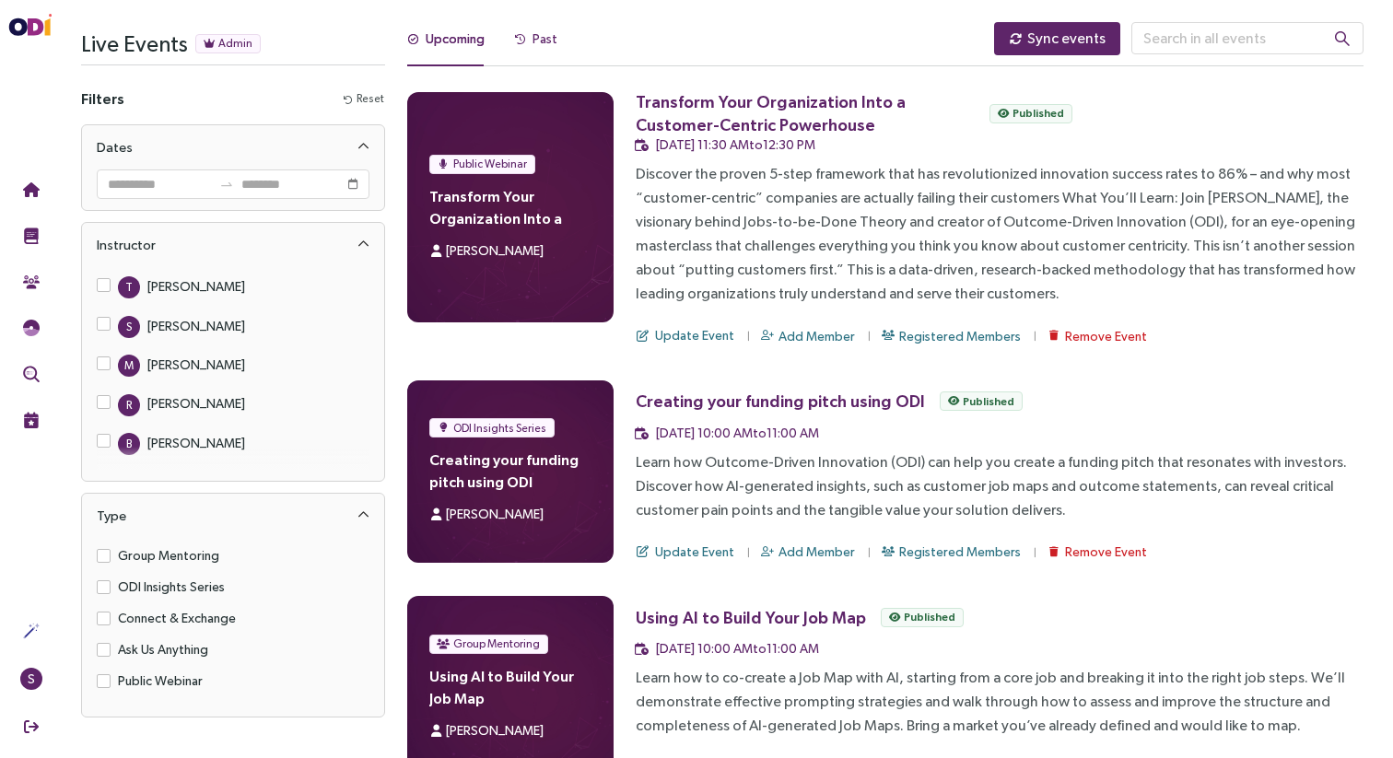
click at [543, 37] on div "Past" at bounding box center [544, 39] width 25 height 20
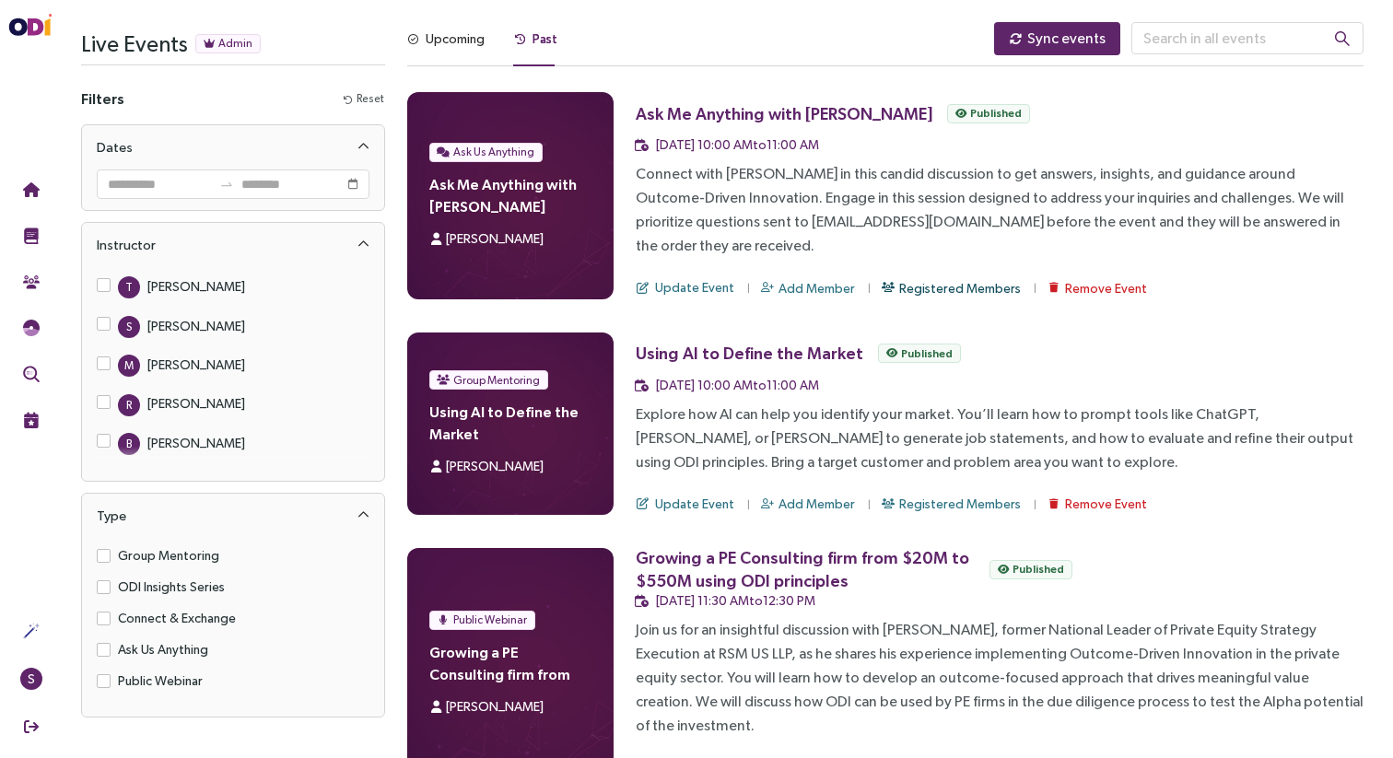
click at [899, 278] on span "Registered Members" at bounding box center [960, 288] width 122 height 20
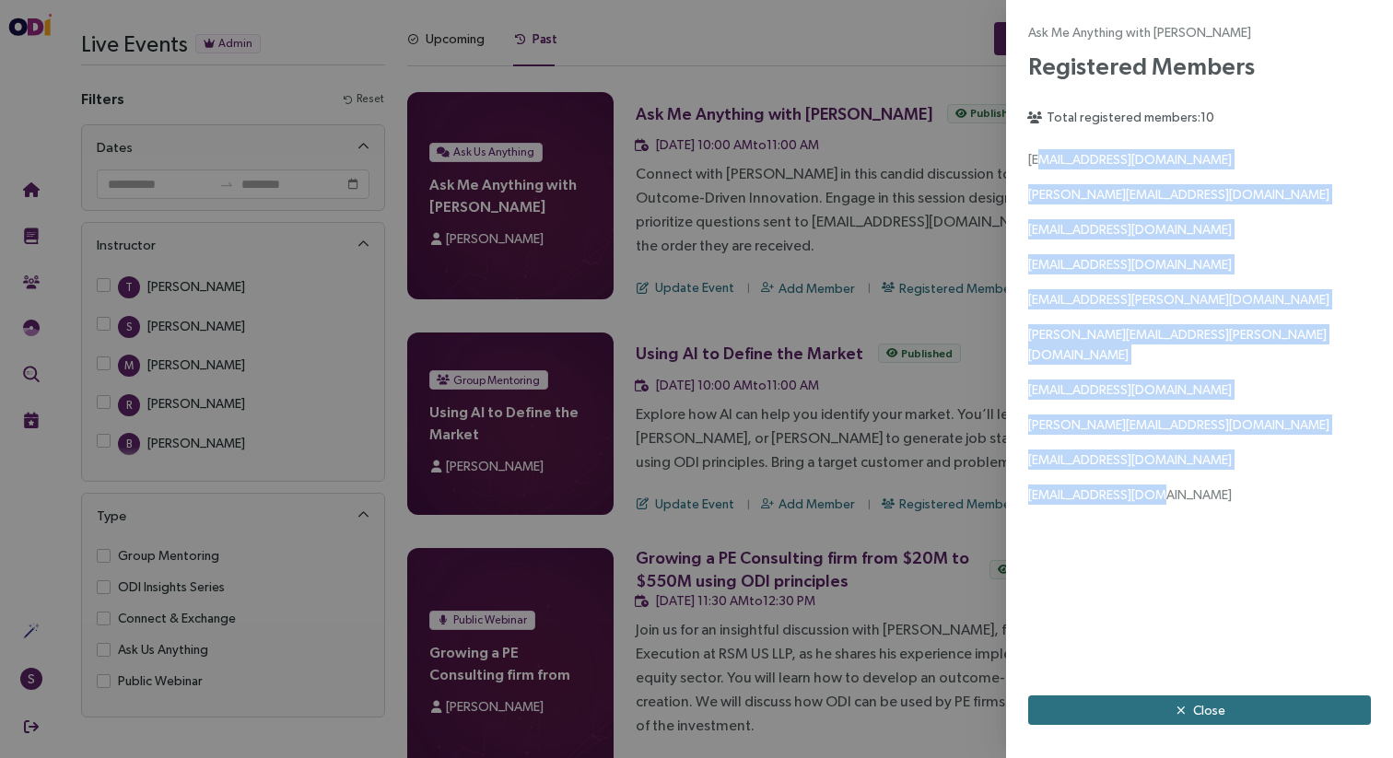
drag, startPoint x: 1169, startPoint y: 475, endPoint x: 1035, endPoint y: 150, distance: 351.5
click at [1035, 150] on div "[EMAIL_ADDRESS][DOMAIN_NAME] [PERSON_NAME][EMAIL_ADDRESS][DOMAIN_NAME] [DOMAIN_…" at bounding box center [1199, 327] width 343 height 356
copy div "[EMAIL_ADDRESS][DOMAIN_NAME] [PERSON_NAME][EMAIL_ADDRESS][DOMAIN_NAME] [DOMAIN_…"
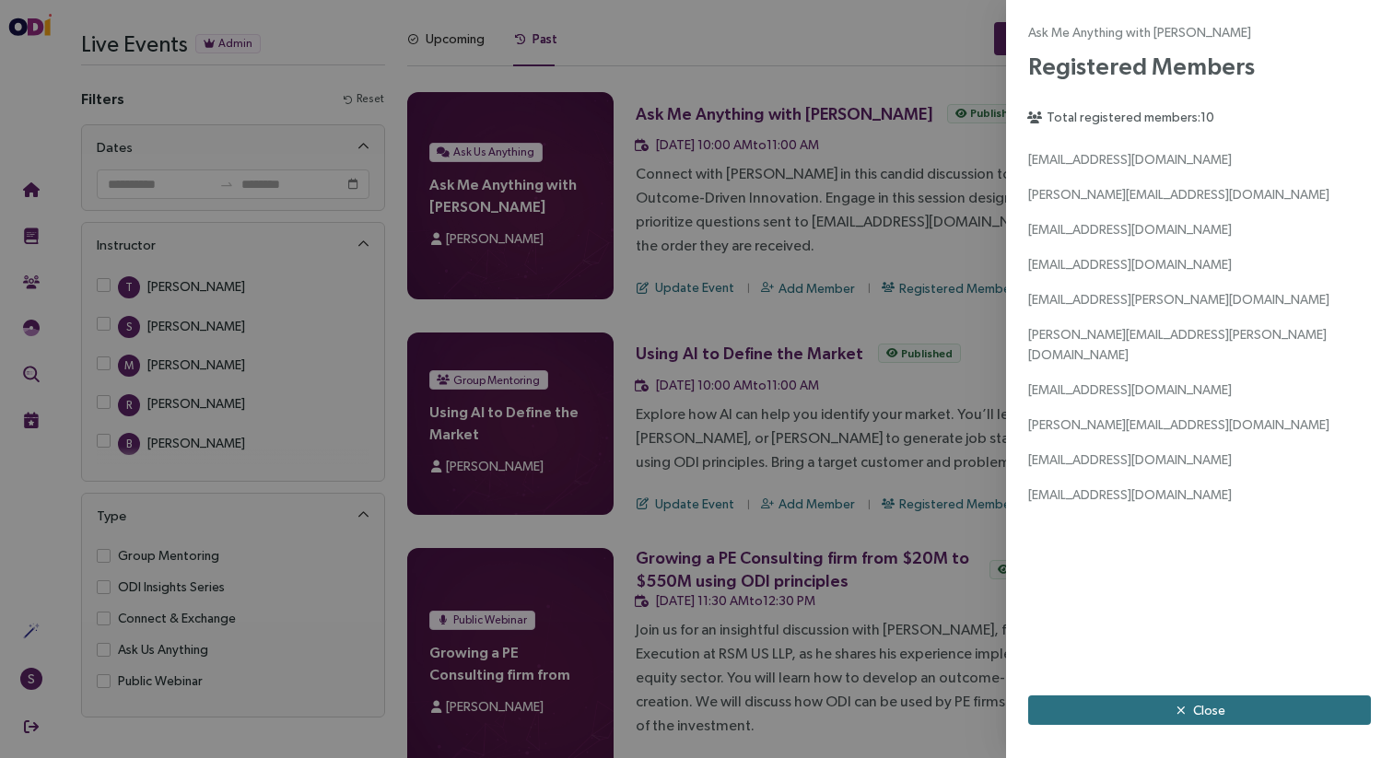
click at [882, 59] on div at bounding box center [696, 379] width 1393 height 758
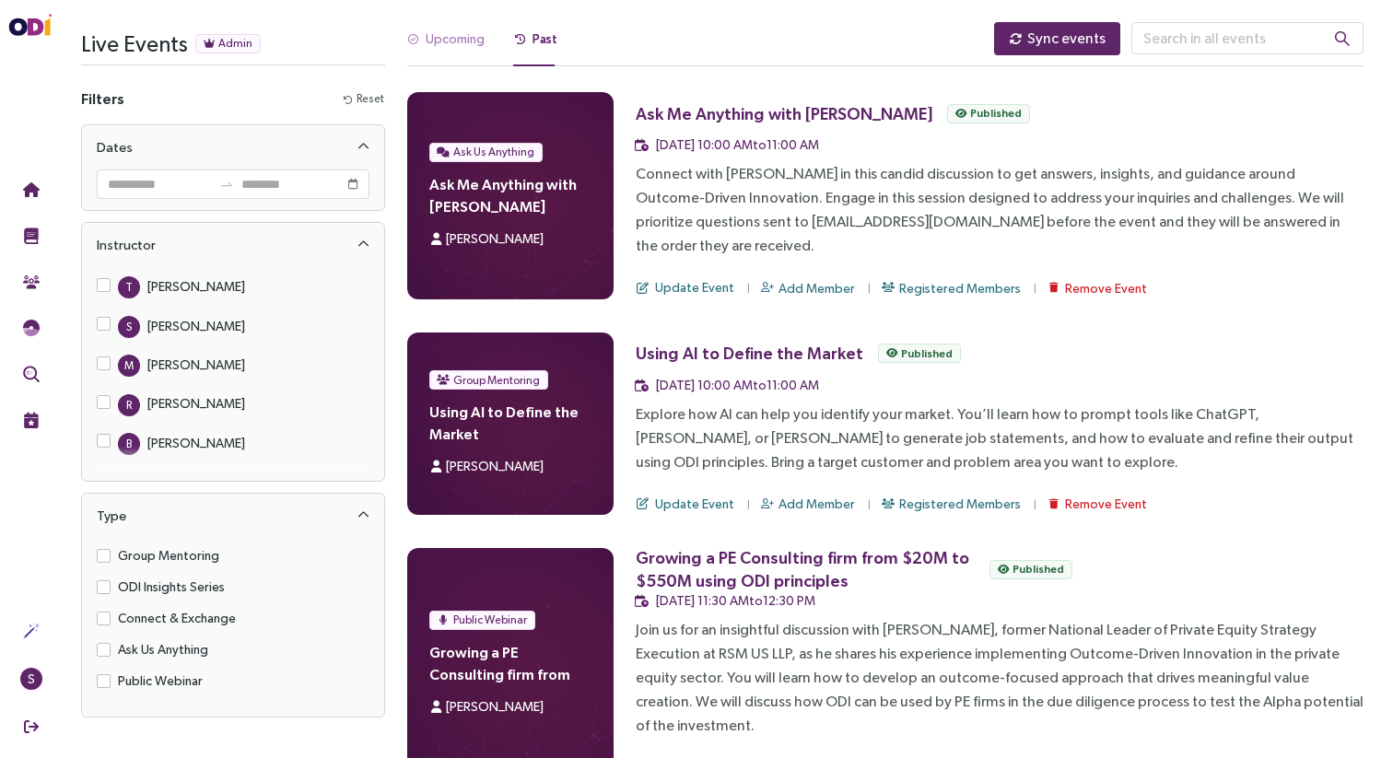
click at [466, 25] on div "Upcoming" at bounding box center [445, 44] width 77 height 44
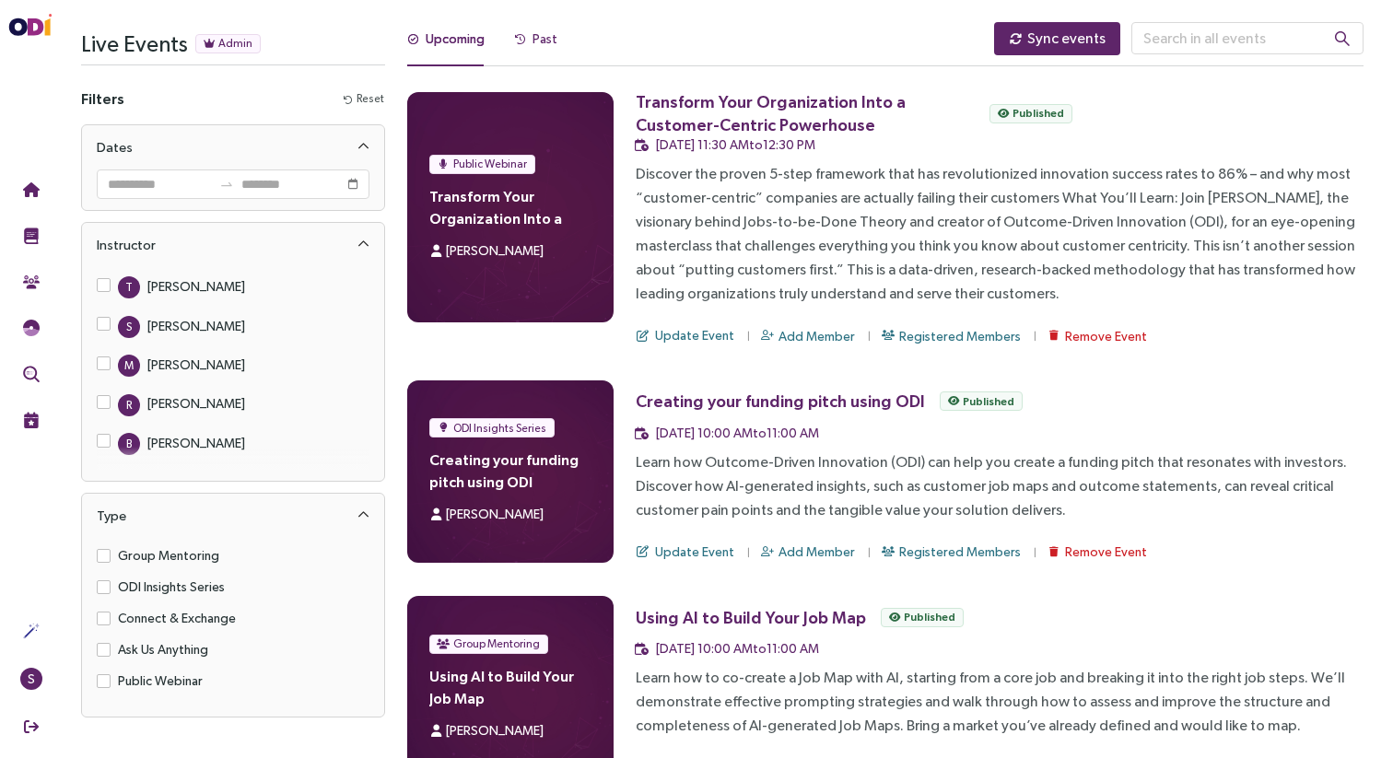
click at [538, 29] on div "Past" at bounding box center [544, 39] width 25 height 20
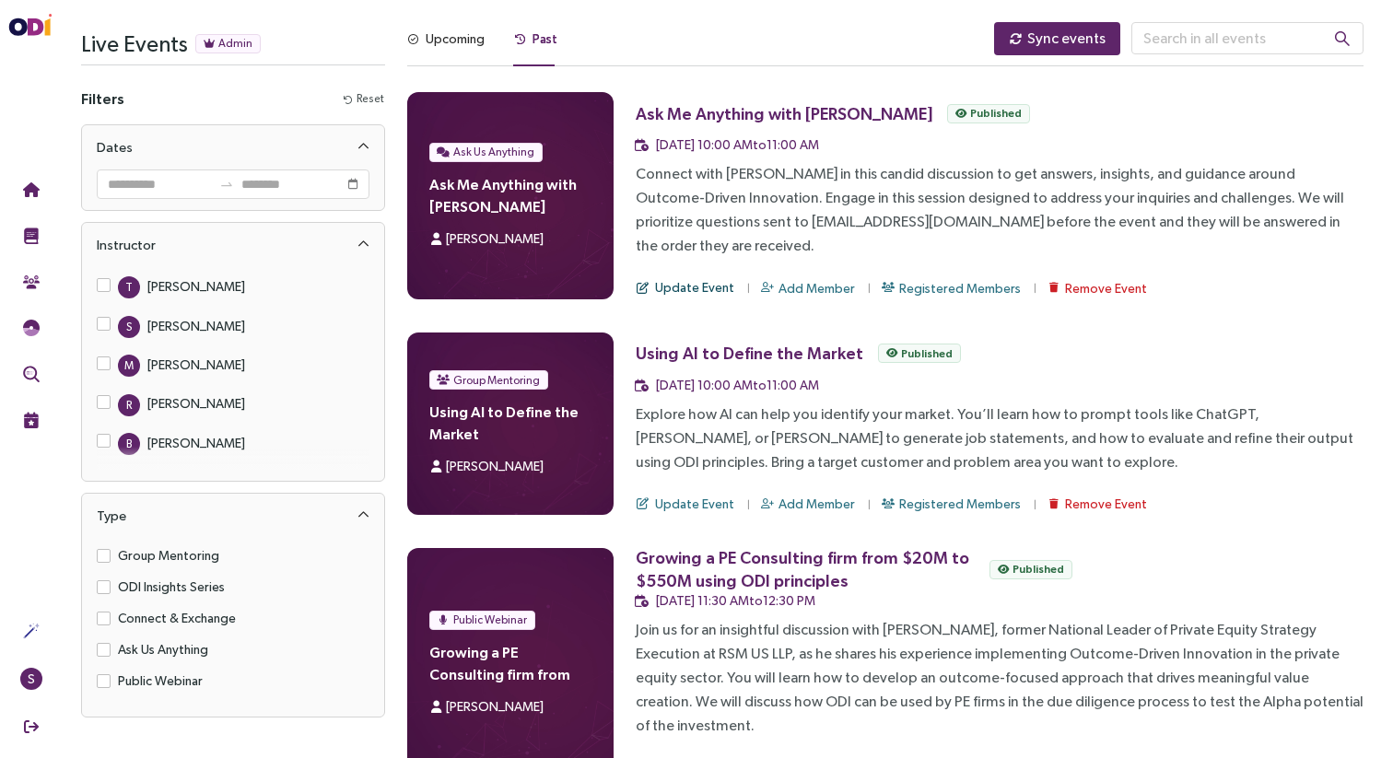
click at [671, 277] on span "Update Event" at bounding box center [694, 287] width 79 height 20
